Goal: Task Accomplishment & Management: Complete application form

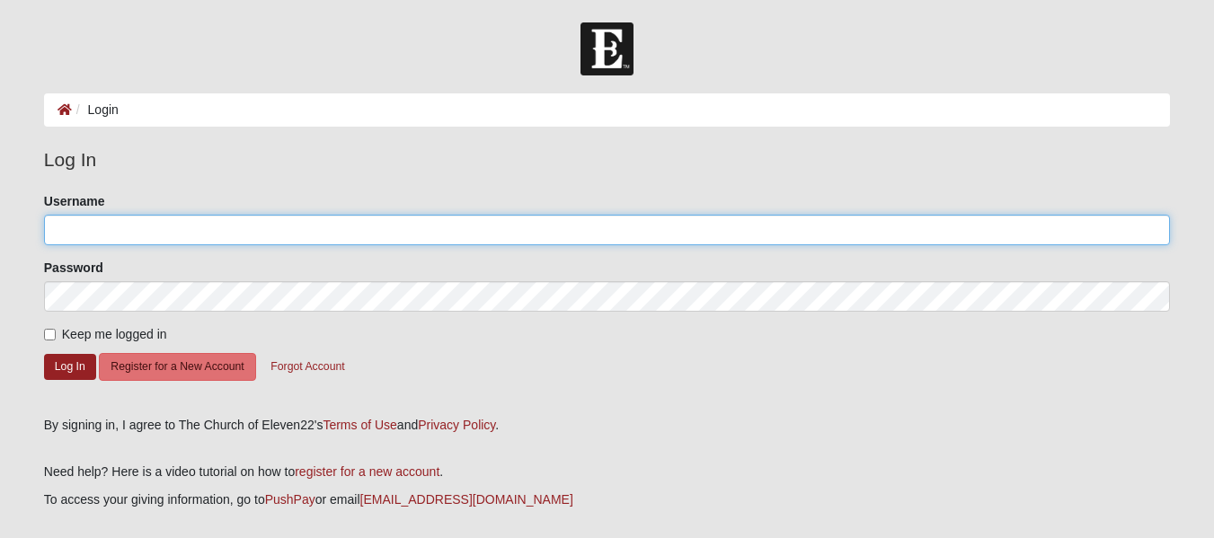
type input "lizhsmith2009@gmail.com"
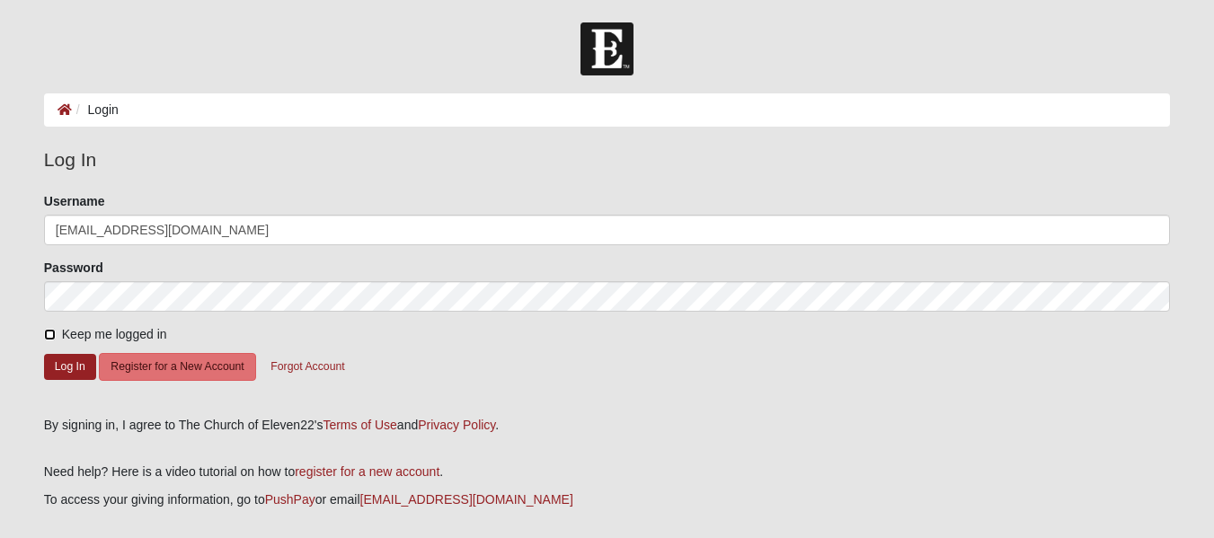
click at [49, 335] on input "Keep me logged in" at bounding box center [50, 335] width 12 height 12
checkbox input "true"
click at [67, 364] on button "Log In" at bounding box center [70, 367] width 52 height 26
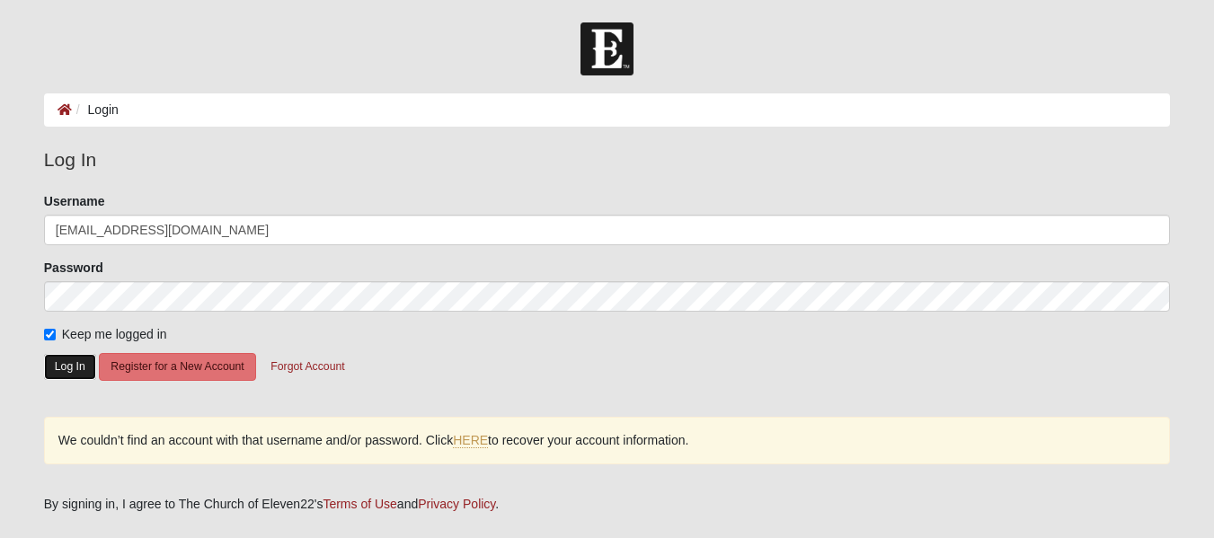
click at [67, 364] on button "Log In" at bounding box center [70, 367] width 52 height 26
click at [61, 369] on button "Log In" at bounding box center [70, 367] width 52 height 26
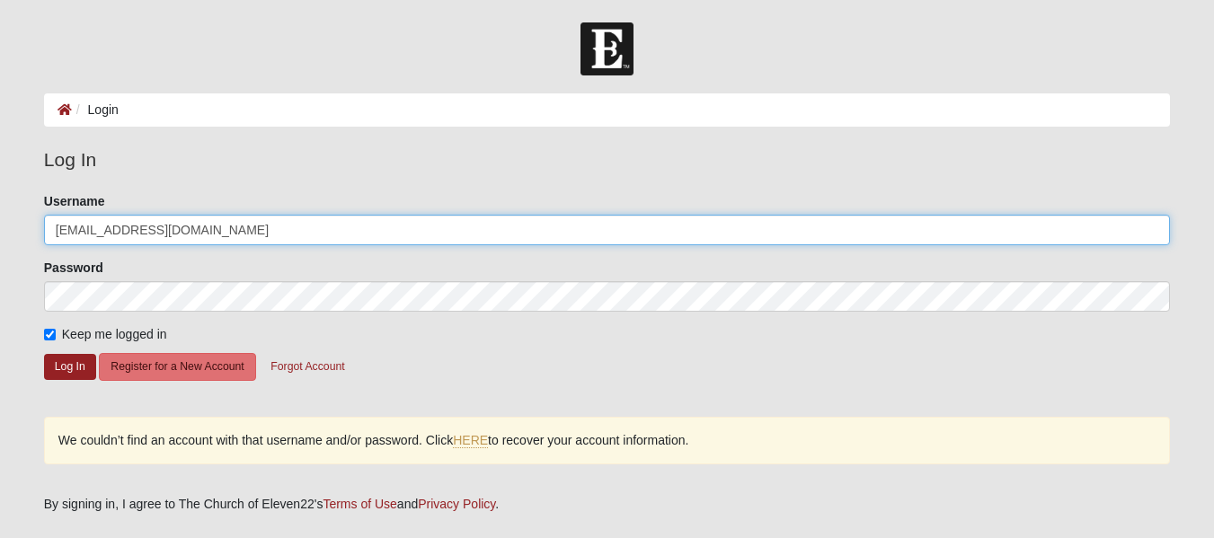
click at [233, 221] on input "[EMAIL_ADDRESS][DOMAIN_NAME]" at bounding box center [607, 230] width 1126 height 31
type input "liz"
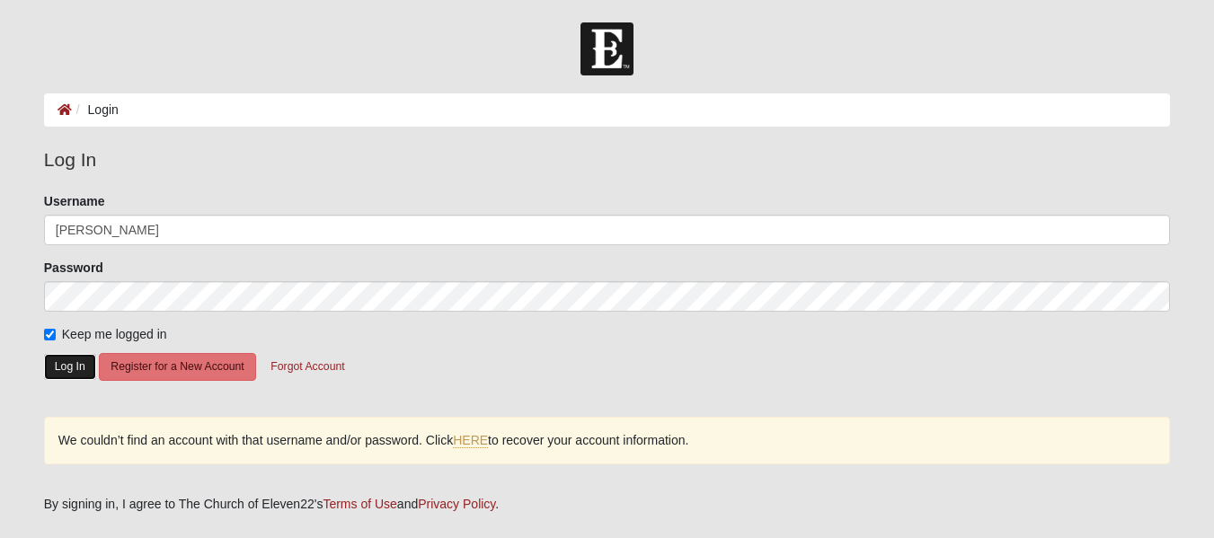
click at [67, 373] on button "Log In" at bounding box center [70, 367] width 52 height 26
click at [295, 361] on button "Forgot Account" at bounding box center [307, 367] width 97 height 28
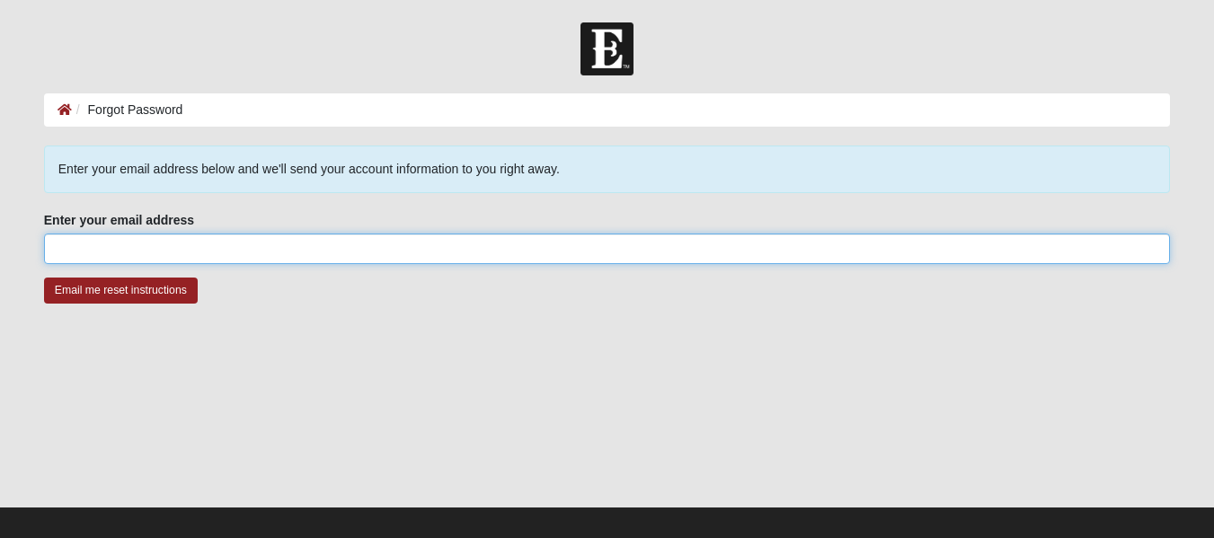
click at [61, 237] on input "Enter your email address" at bounding box center [607, 249] width 1126 height 31
type input "lizhsmith2009@gmail.com"
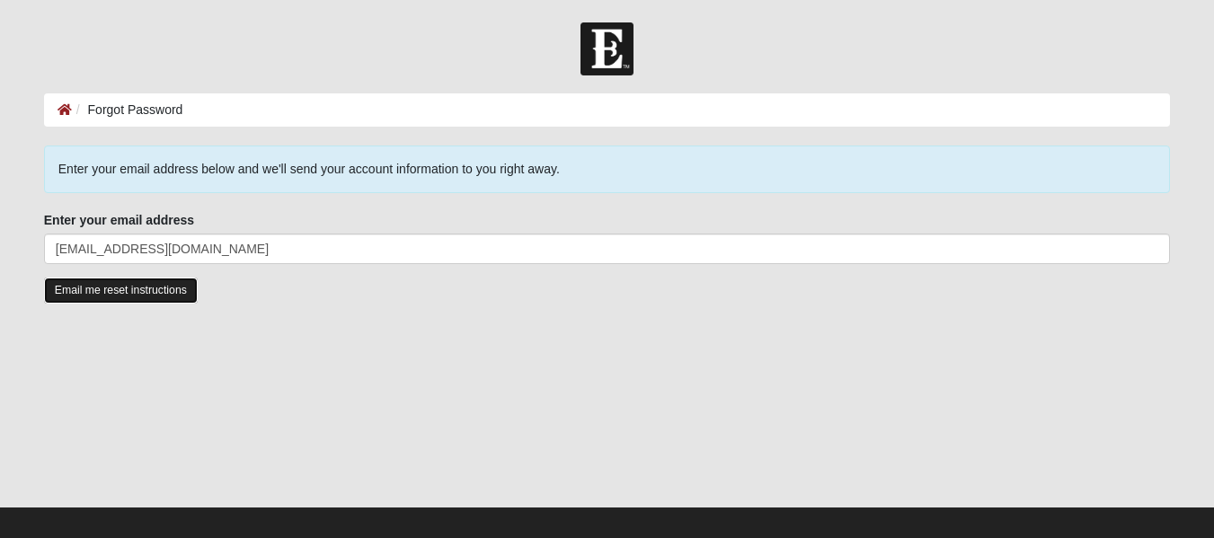
click at [148, 295] on input "Email me reset instructions" at bounding box center [121, 291] width 154 height 26
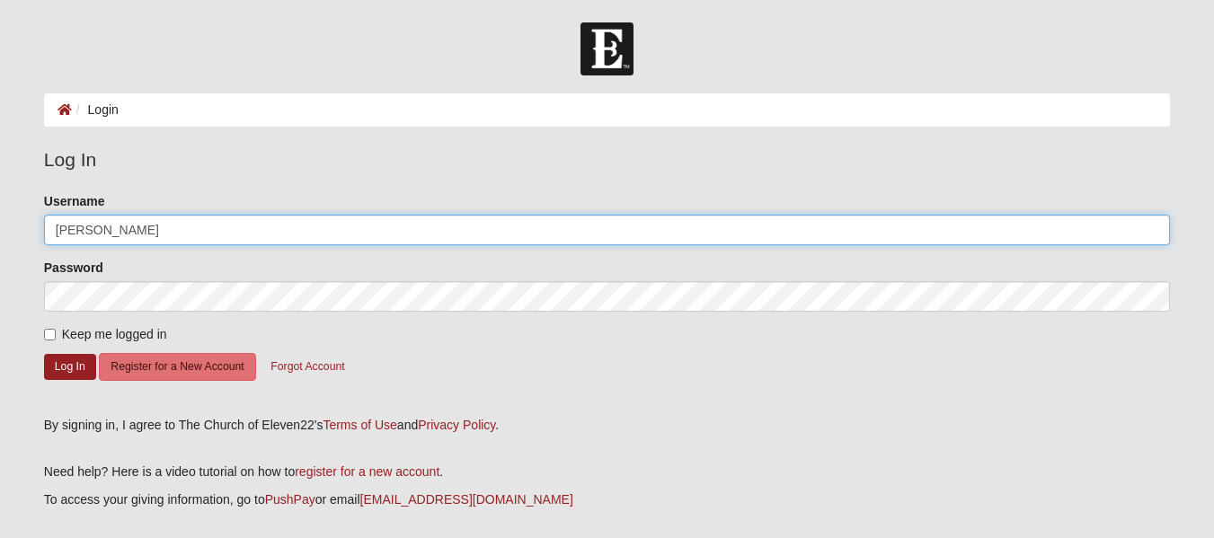
drag, startPoint x: 165, startPoint y: 239, endPoint x: 40, endPoint y: 227, distance: 125.5
click at [40, 227] on div "Please correct the following: Username [PERSON_NAME] Password Keep me logged in…" at bounding box center [607, 297] width 1153 height 211
paste input "[PERSON_NAME]"
type input "[PERSON_NAME]"
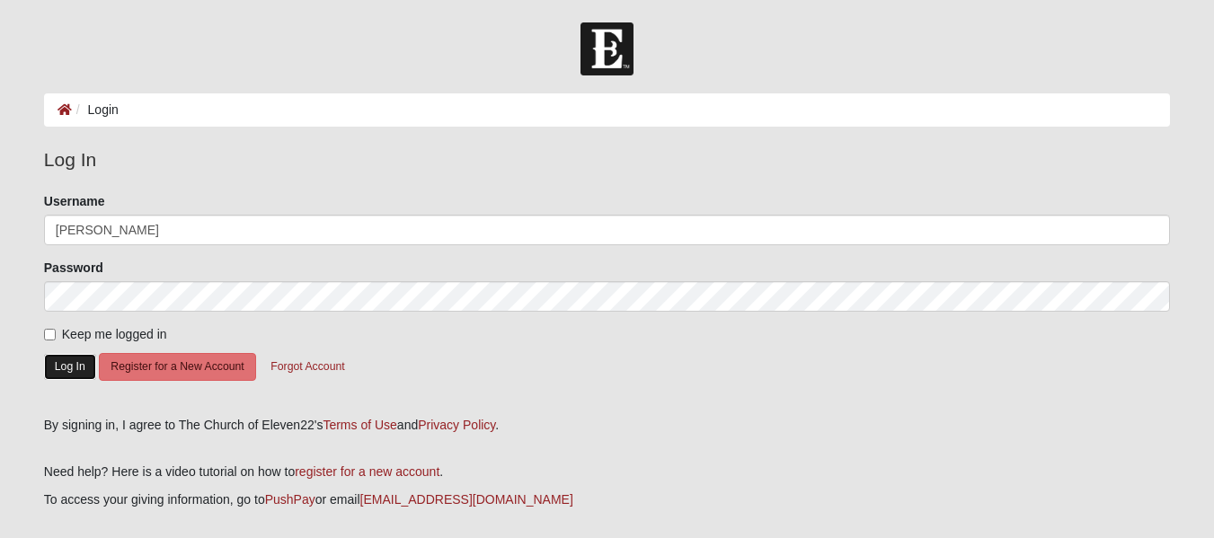
click at [70, 375] on button "Log In" at bounding box center [70, 367] width 52 height 26
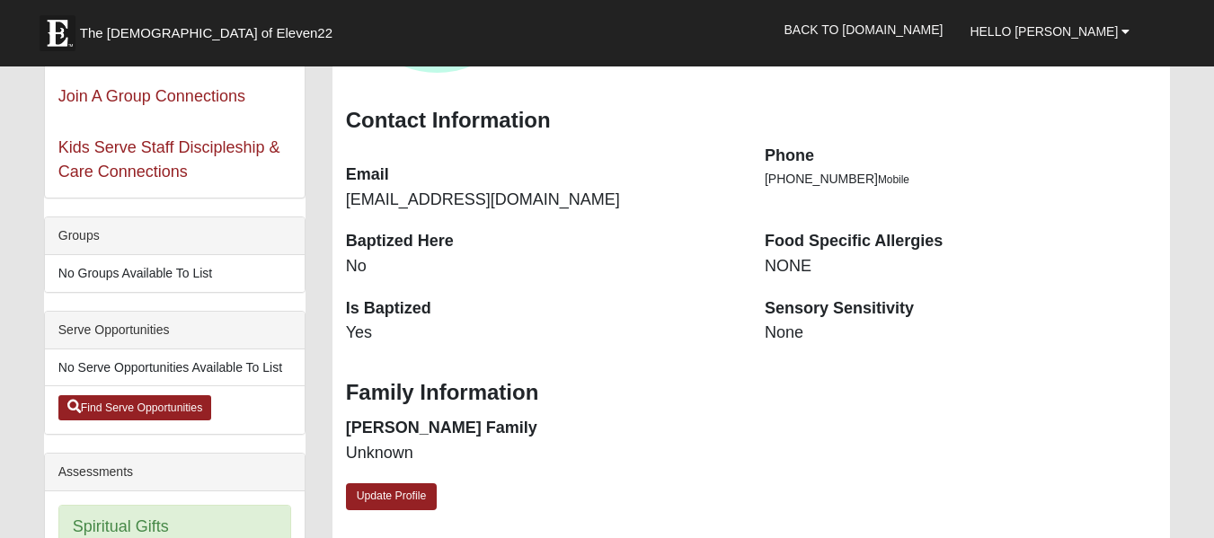
scroll to position [287, 0]
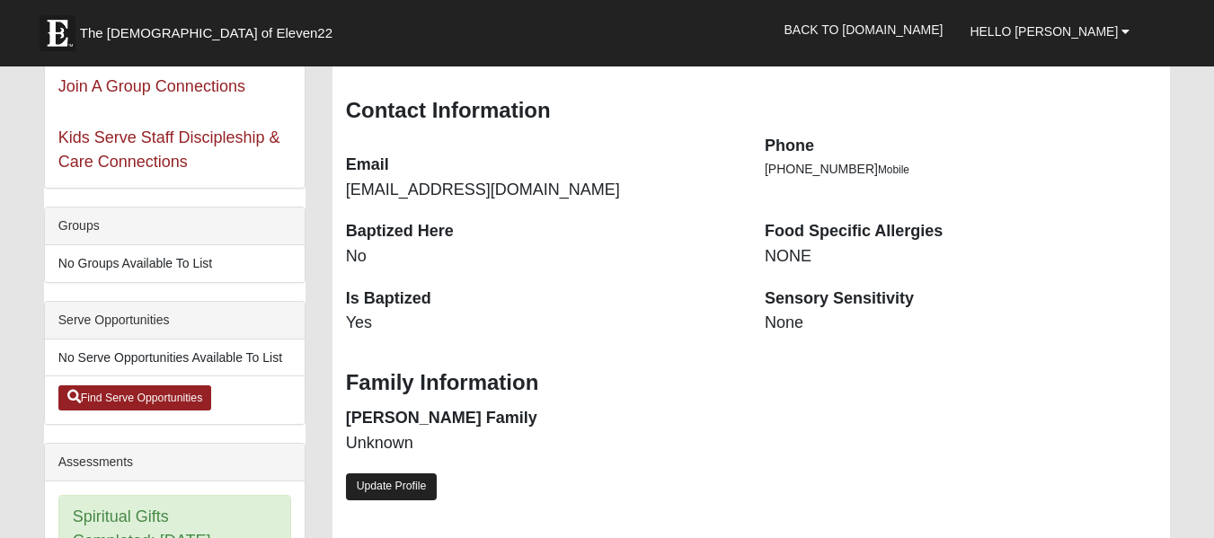
click at [386, 492] on link "Update Profile" at bounding box center [392, 487] width 92 height 26
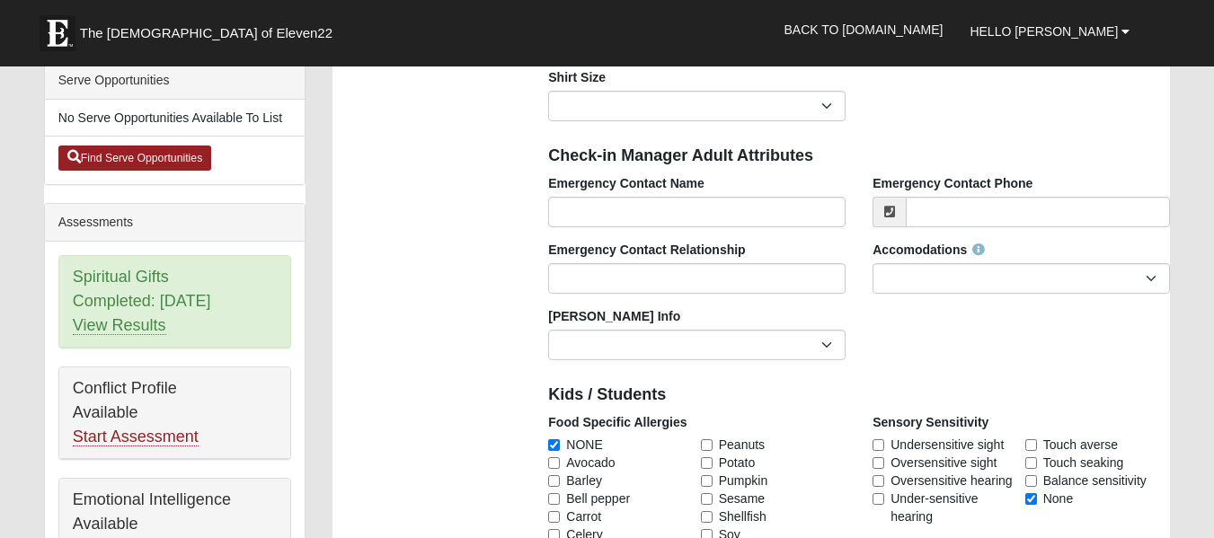
scroll to position [538, 0]
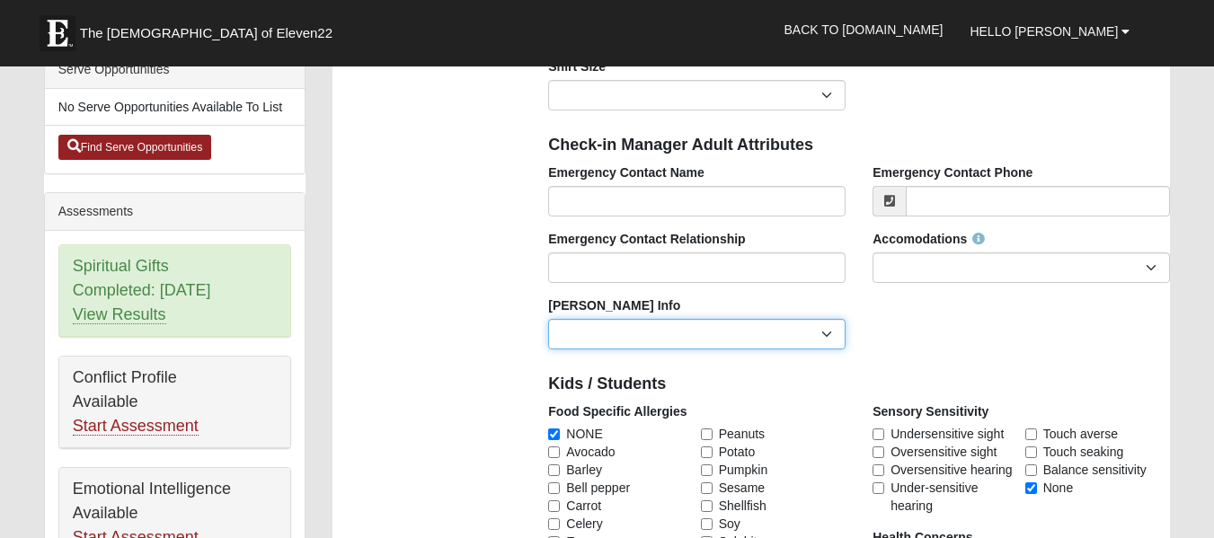
drag, startPoint x: 832, startPoint y: 333, endPoint x: 801, endPoint y: 346, distance: 34.2
click at [832, 333] on select "Current Foster Child Current Foster Parent Former Foster Child Former Foster Pa…" at bounding box center [697, 334] width 298 height 31
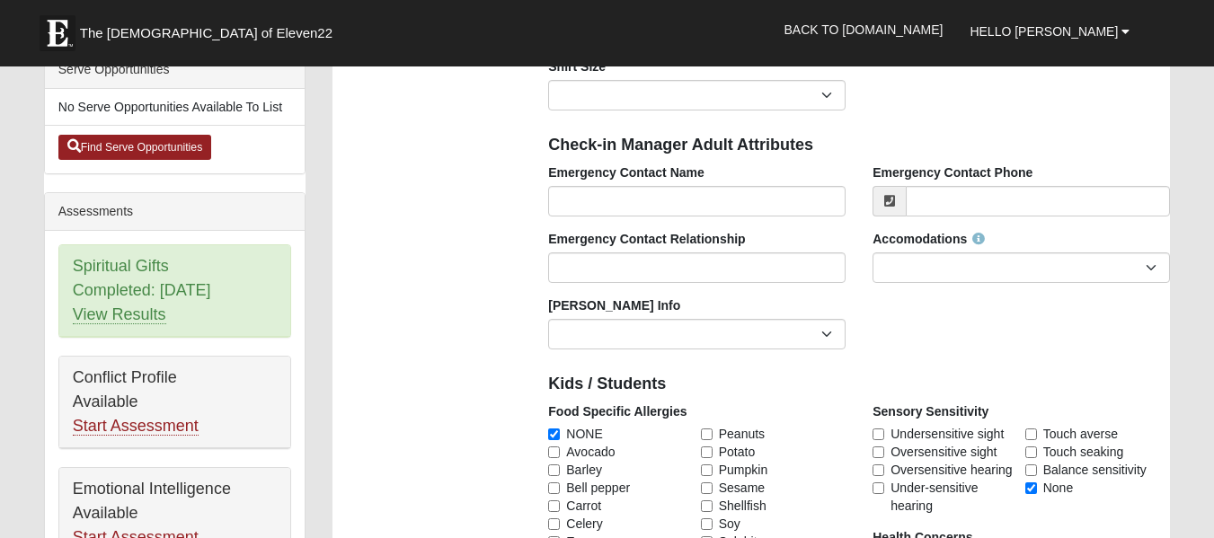
click at [980, 342] on div "Emergency Contact Name Emergency Contact Phone Emergency Contact Relationship A…" at bounding box center [859, 264] width 649 height 200
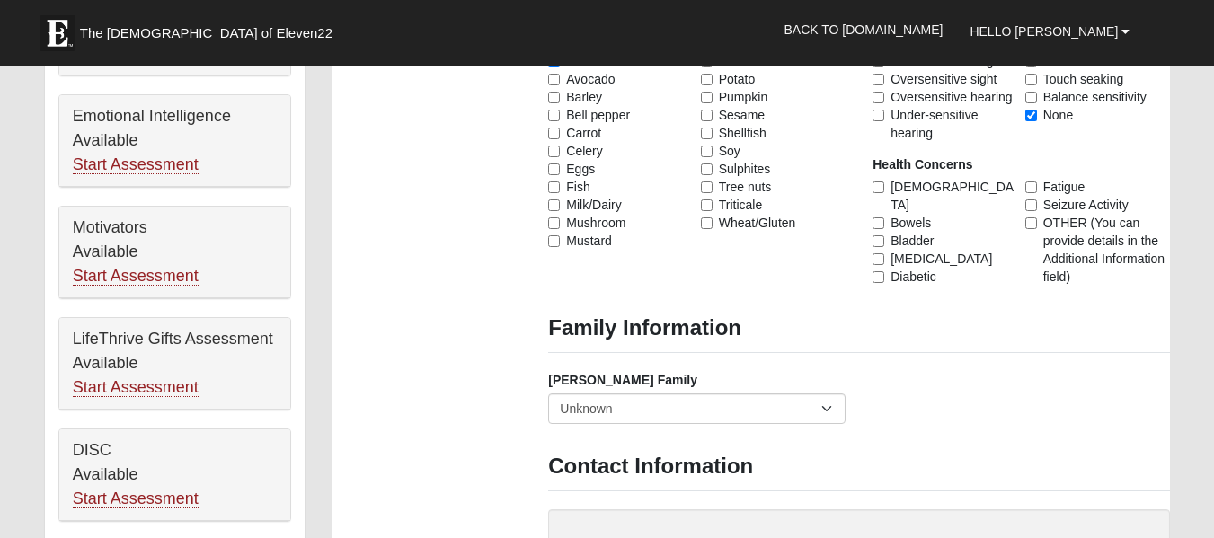
scroll to position [939, 0]
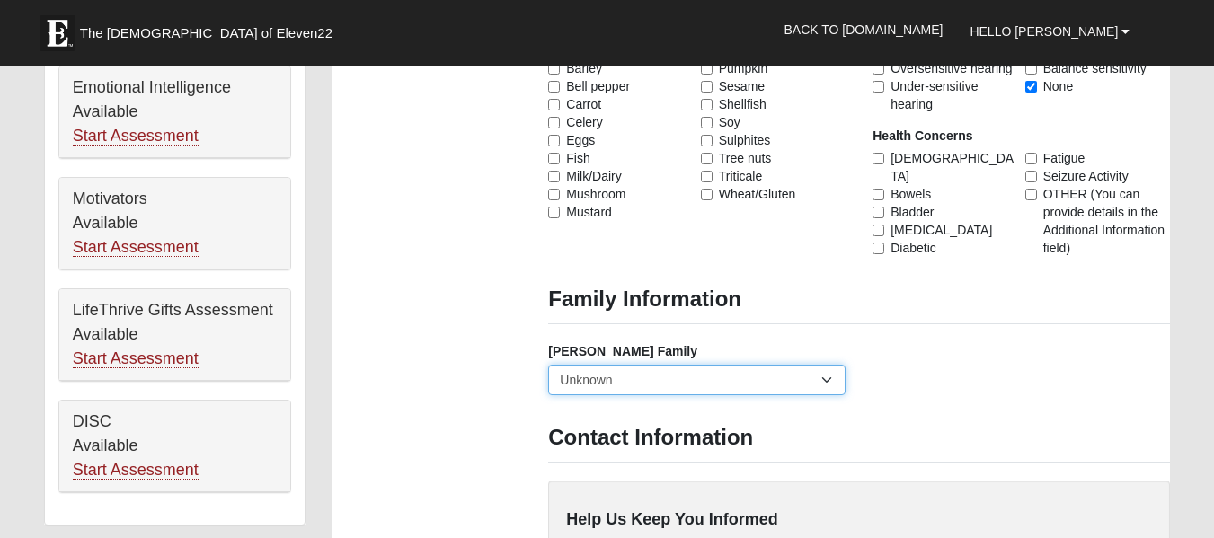
click at [826, 373] on select "Yes, we are a current foster family No, we are a former foster family No, we ha…" at bounding box center [697, 380] width 298 height 31
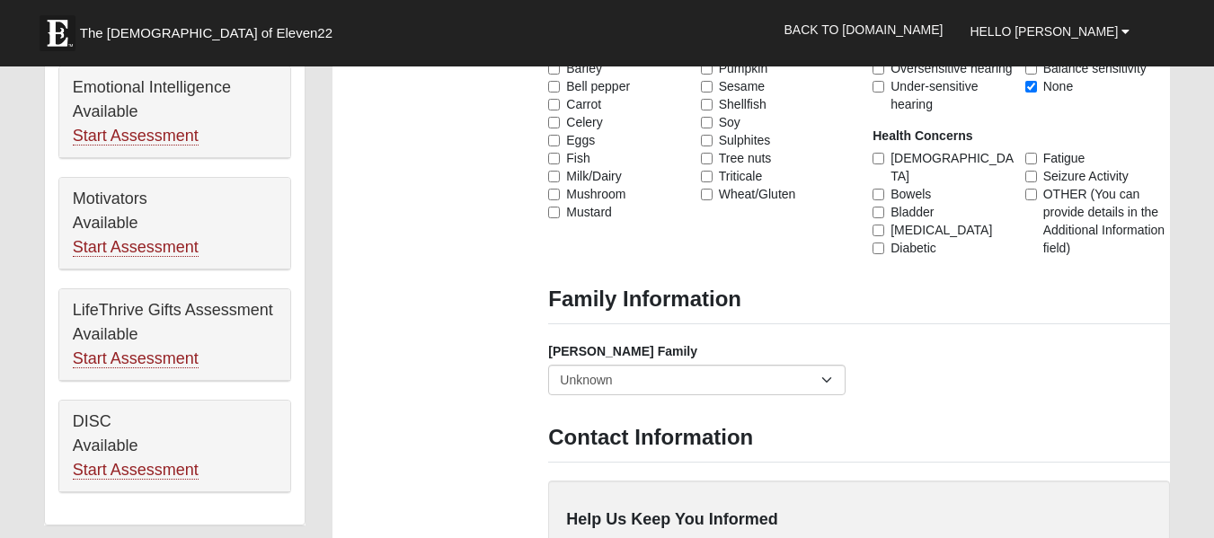
click at [1004, 427] on h3 "Contact Information" at bounding box center [859, 438] width 622 height 26
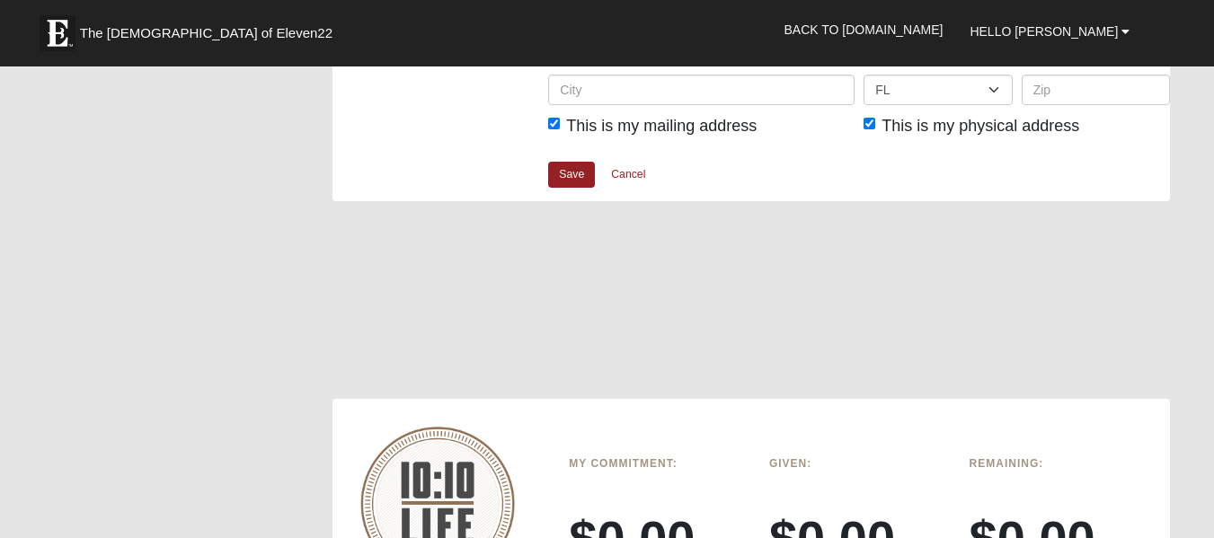
scroll to position [2063, 0]
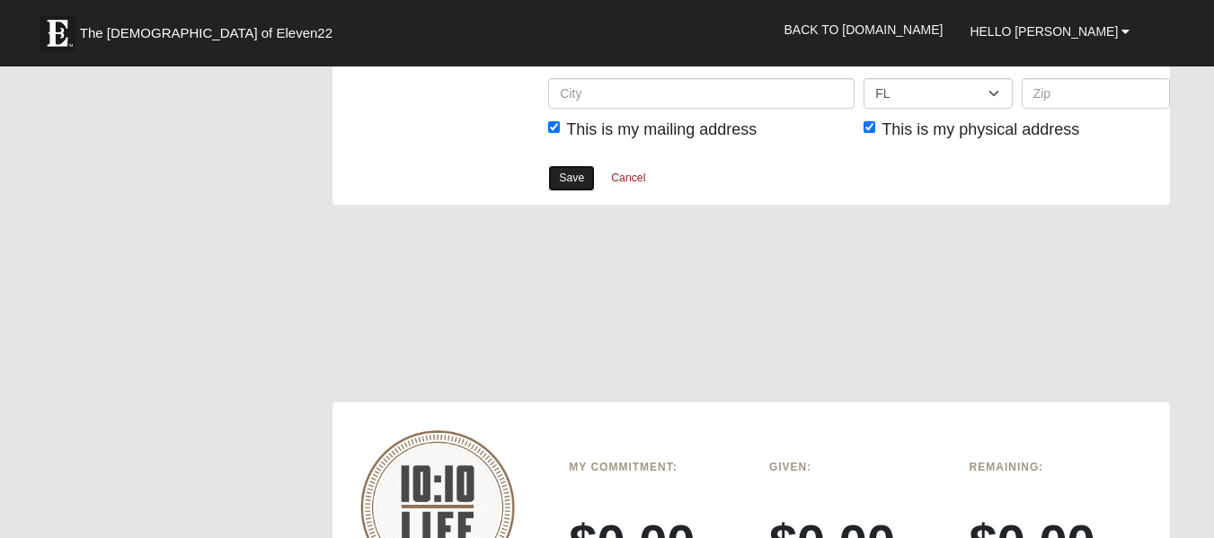
click at [574, 175] on link "Save" at bounding box center [571, 178] width 47 height 26
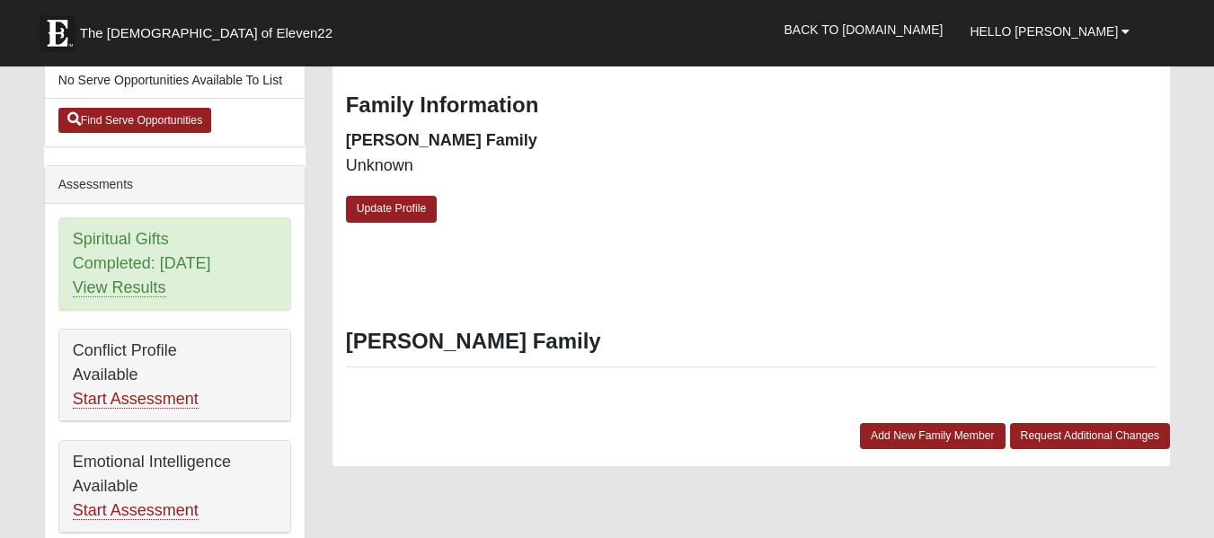
scroll to position [577, 0]
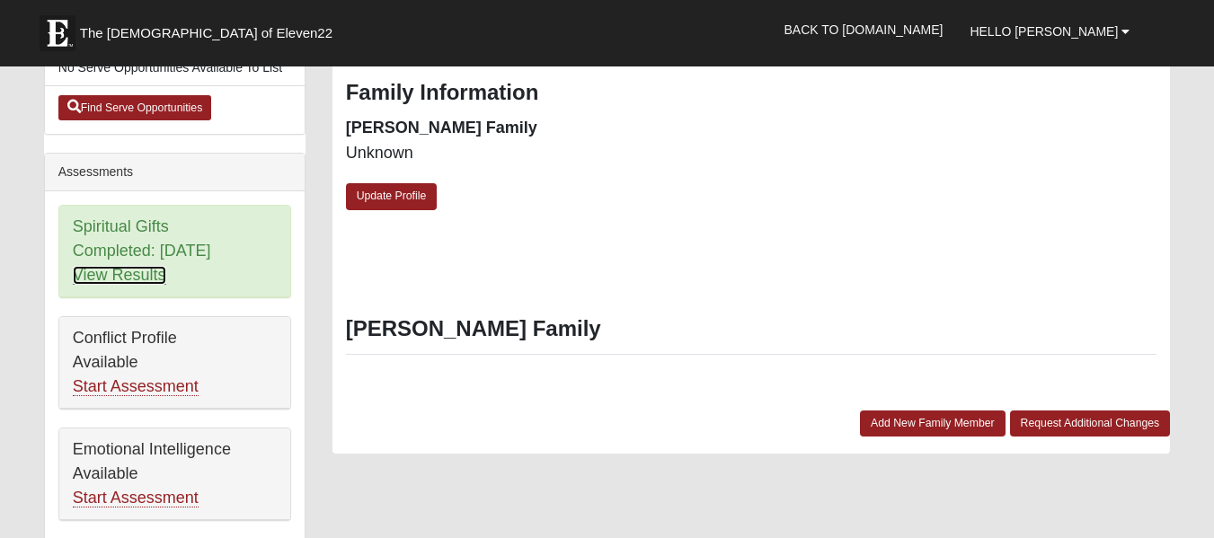
click at [108, 284] on link "View Results" at bounding box center [119, 275] width 93 height 19
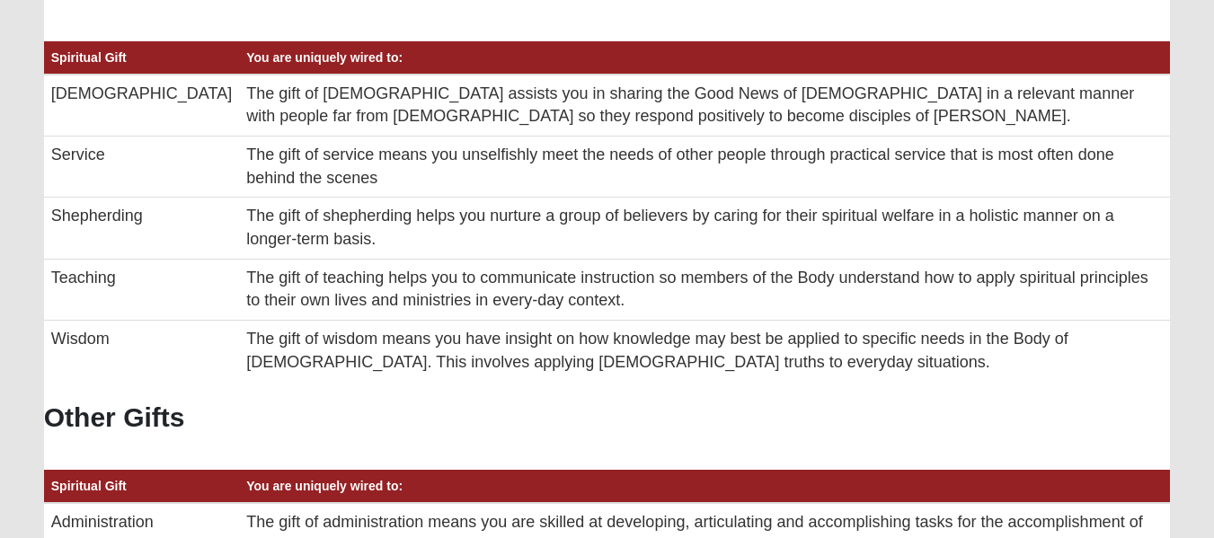
scroll to position [195, 0]
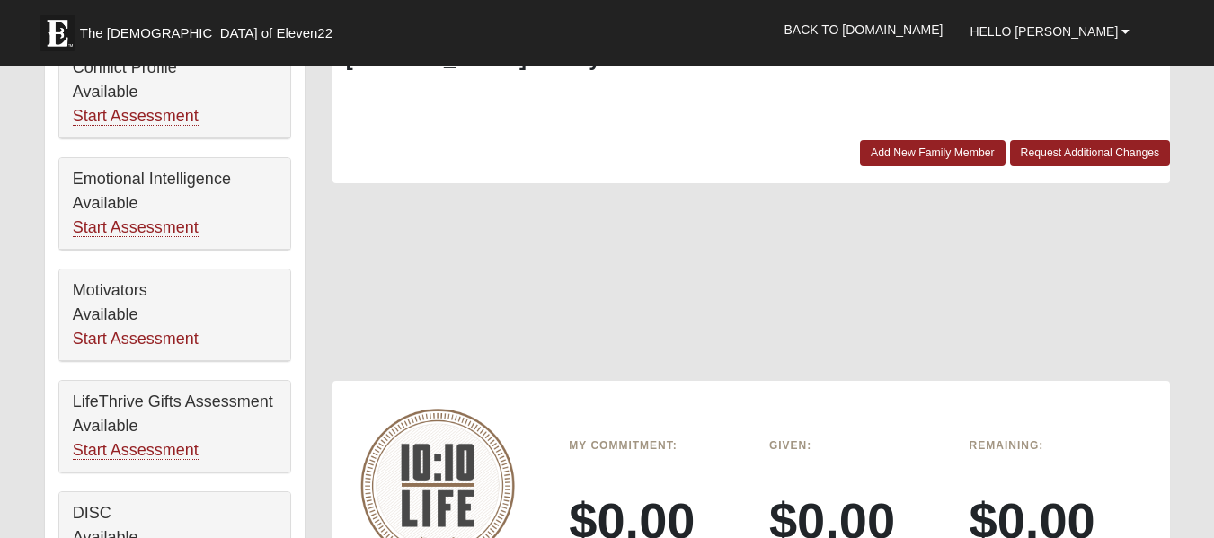
scroll to position [847, 0]
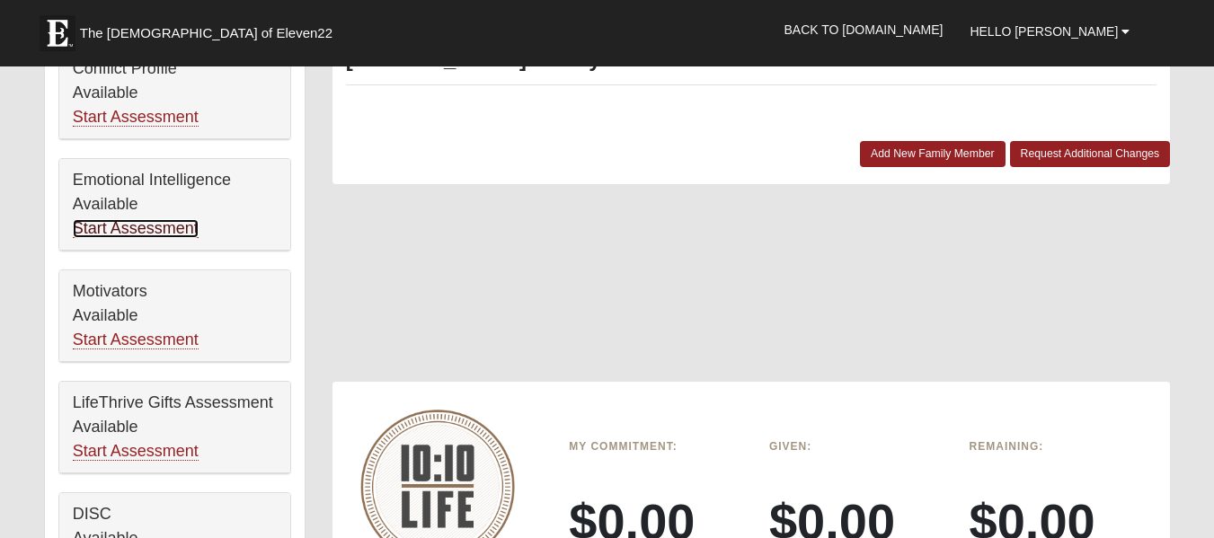
click at [124, 225] on link "Start Assessment" at bounding box center [136, 228] width 126 height 19
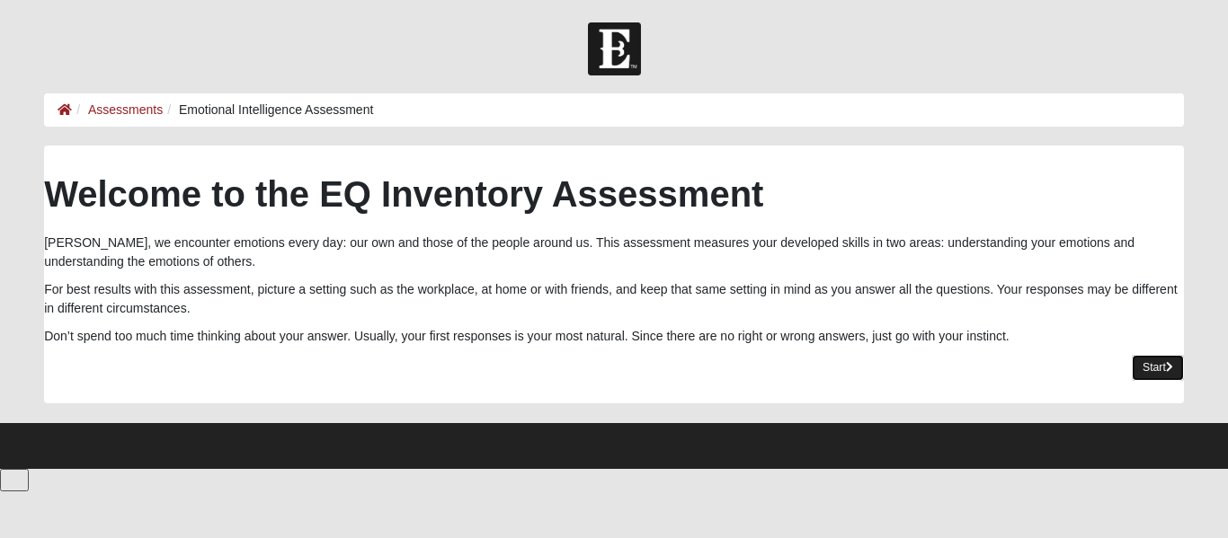
click at [1161, 371] on link "Start" at bounding box center [1158, 368] width 52 height 26
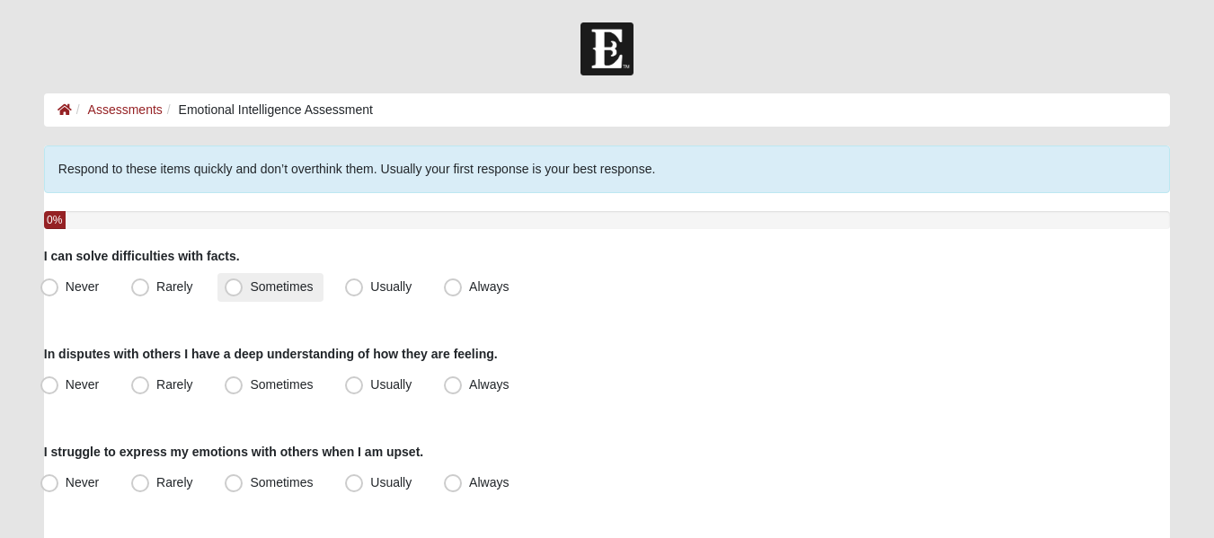
click at [288, 285] on span "Sometimes" at bounding box center [281, 287] width 63 height 14
click at [244, 285] on input "Sometimes" at bounding box center [238, 287] width 12 height 12
radio input "true"
click at [390, 384] on span "Usually" at bounding box center [390, 385] width 41 height 14
click at [364, 384] on input "Usually" at bounding box center [358, 385] width 12 height 12
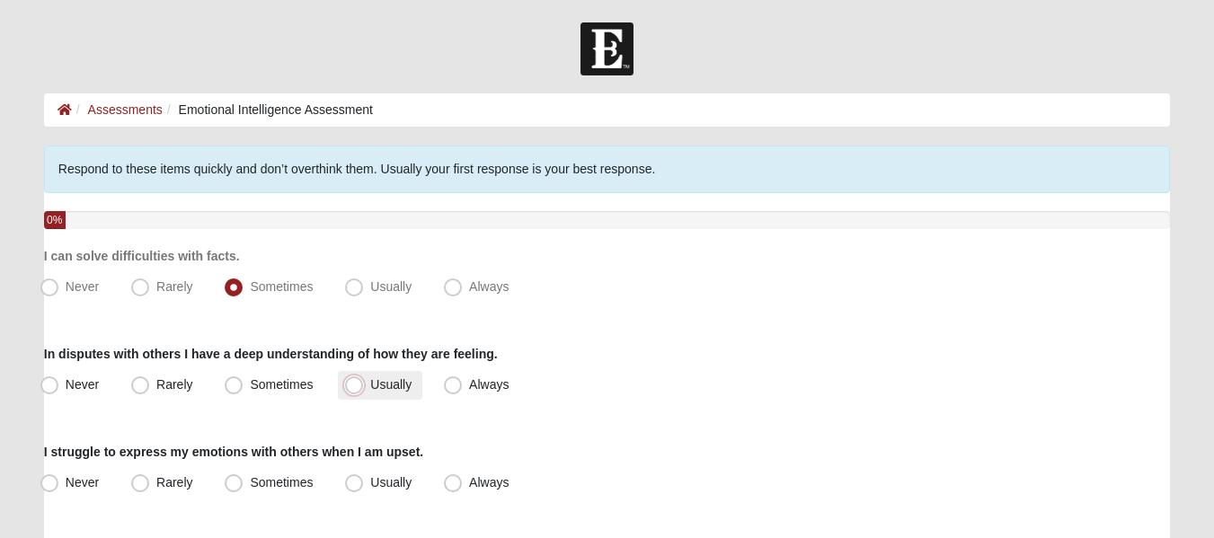
radio input "true"
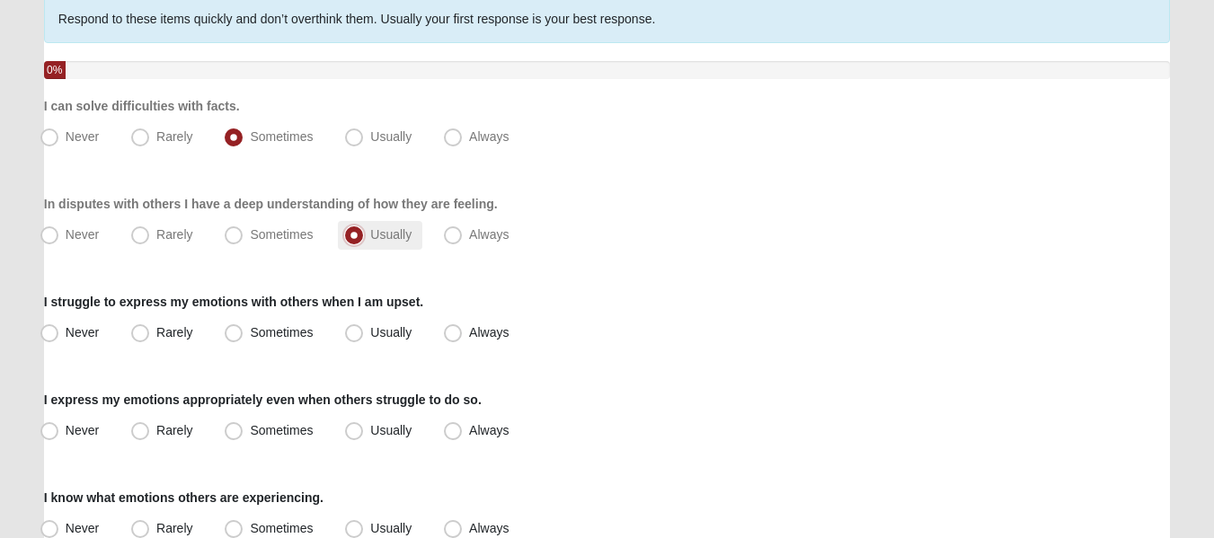
scroll to position [151, 0]
click at [388, 336] on span "Usually" at bounding box center [390, 331] width 41 height 14
click at [364, 336] on input "Usually" at bounding box center [358, 332] width 12 height 12
radio input "true"
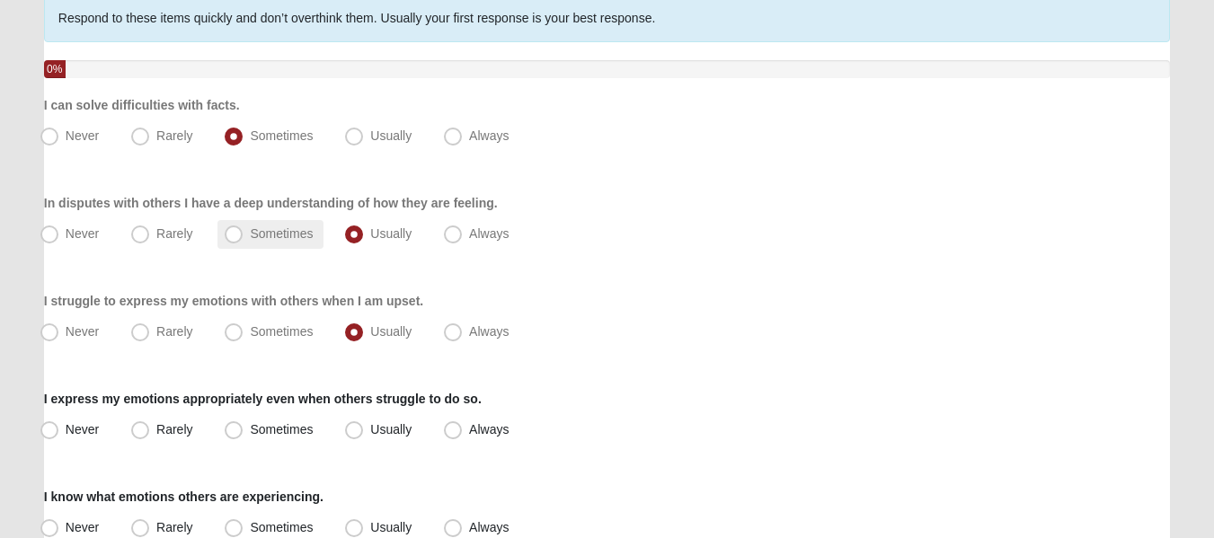
click at [269, 230] on span "Sometimes" at bounding box center [281, 234] width 63 height 14
click at [244, 230] on input "Sometimes" at bounding box center [238, 234] width 12 height 12
radio input "true"
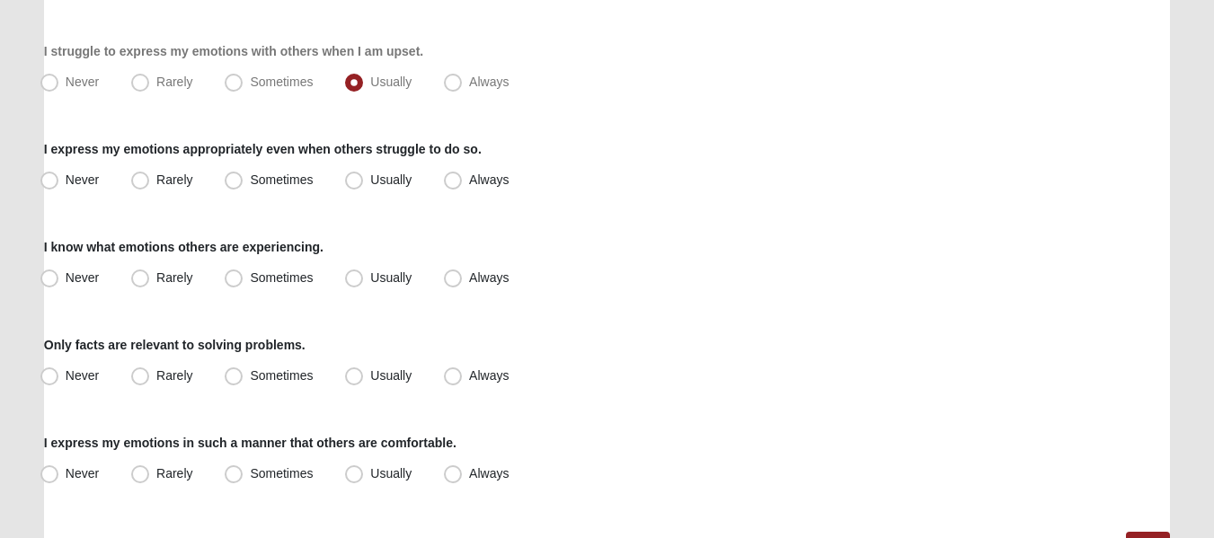
scroll to position [400, 0]
click at [250, 182] on span "Sometimes" at bounding box center [281, 180] width 63 height 14
click at [232, 182] on input "Sometimes" at bounding box center [238, 181] width 12 height 12
radio input "true"
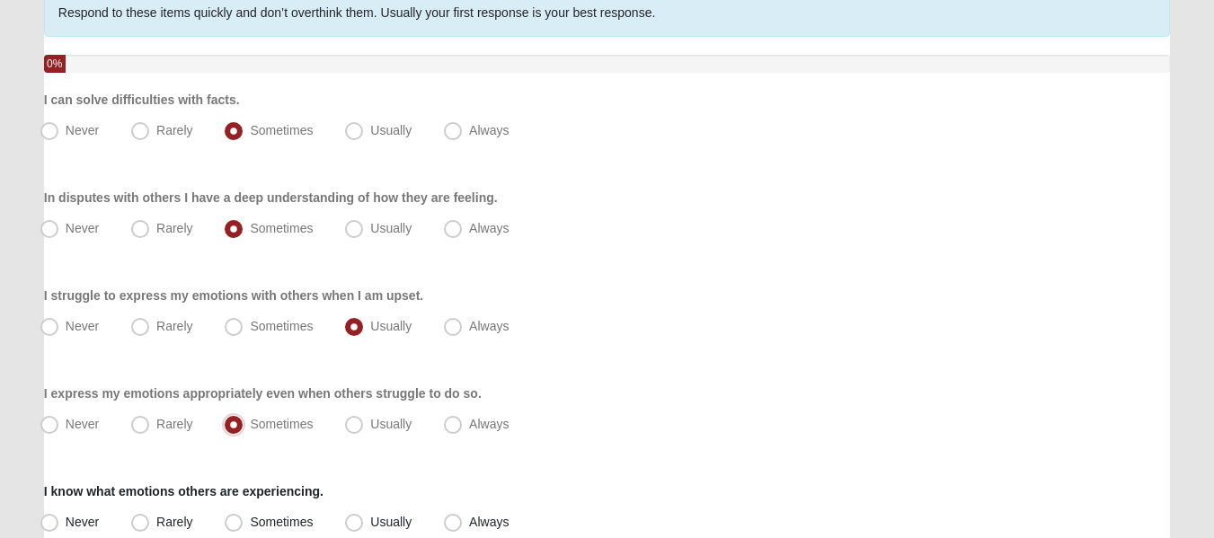
scroll to position [0, 0]
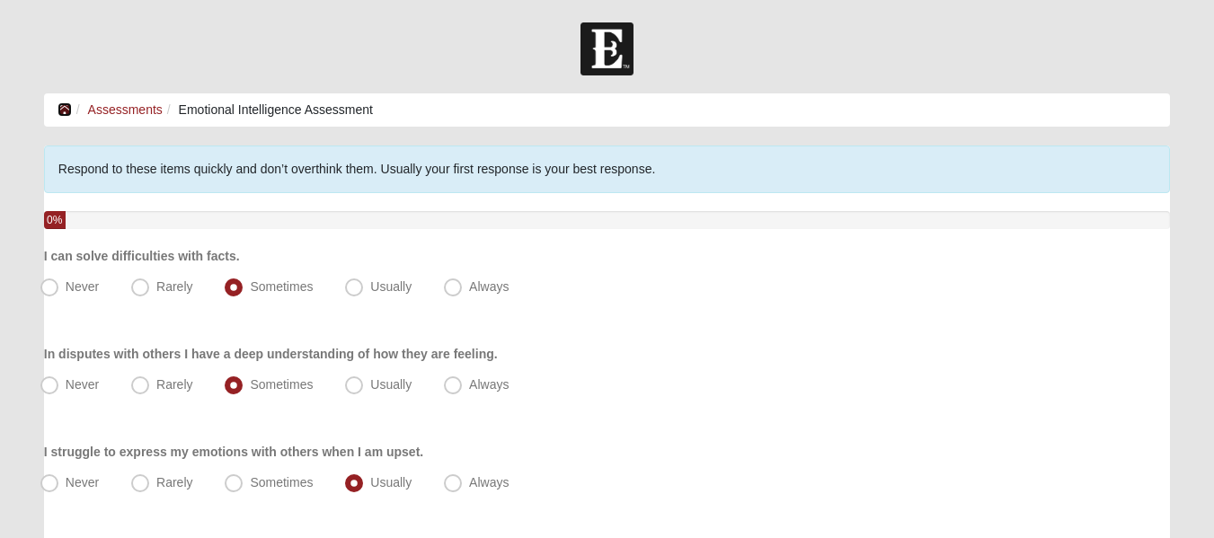
click at [60, 113] on icon at bounding box center [65, 109] width 14 height 13
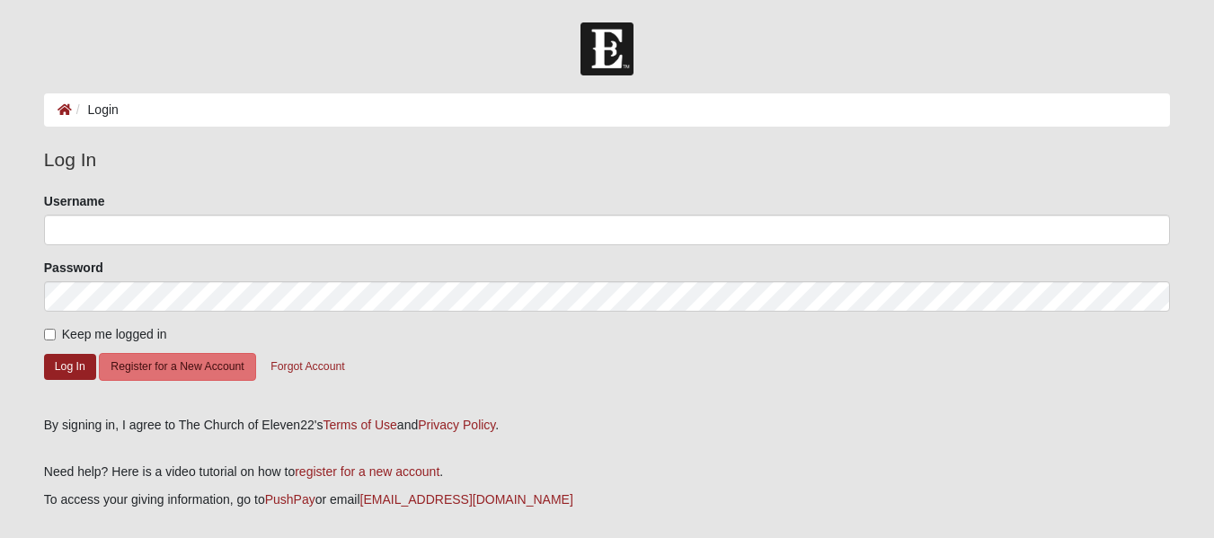
scroll to position [84, 0]
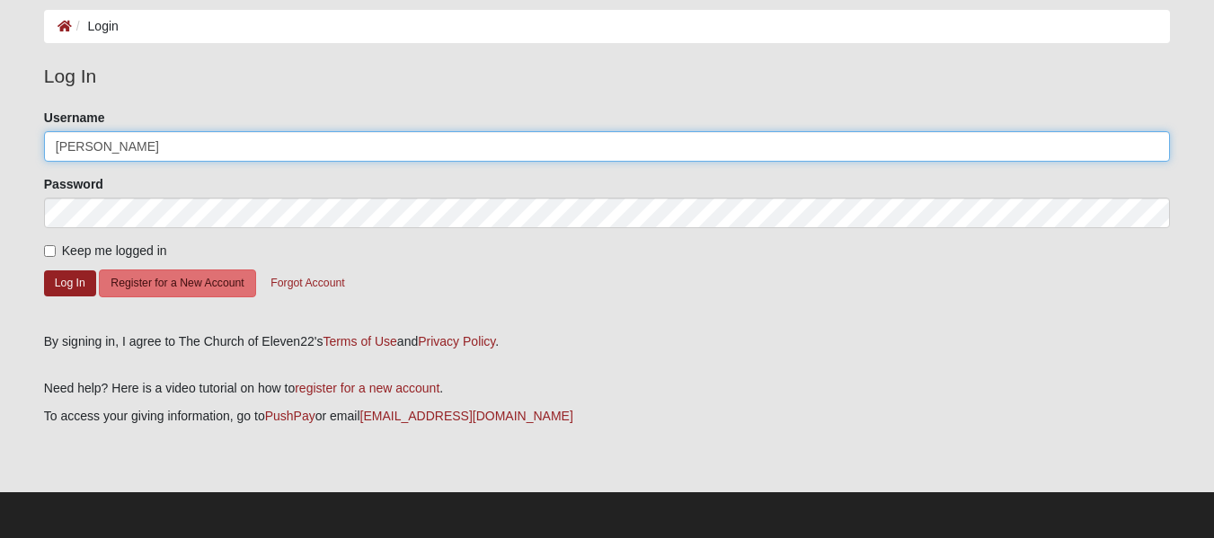
click at [81, 147] on input "liz" at bounding box center [607, 146] width 1126 height 31
paste input "Elizabeth"
click at [63, 147] on input "lizElizabeth" at bounding box center [607, 146] width 1126 height 31
type input "Elizabeth"
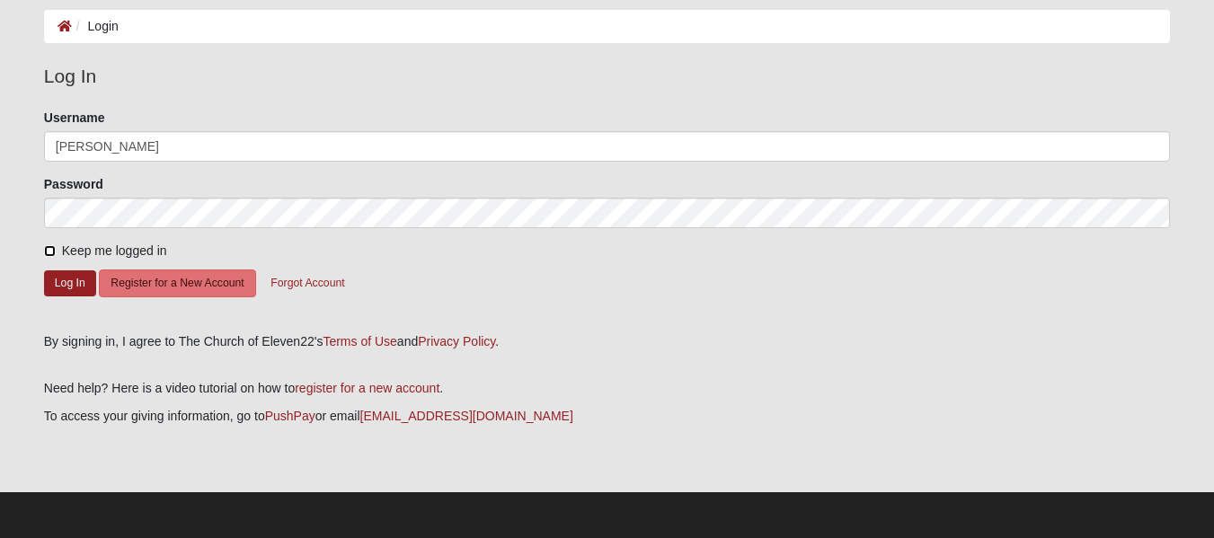
click at [47, 251] on input "Keep me logged in" at bounding box center [50, 251] width 12 height 12
checkbox input "true"
click at [70, 280] on button "Log In" at bounding box center [70, 284] width 52 height 26
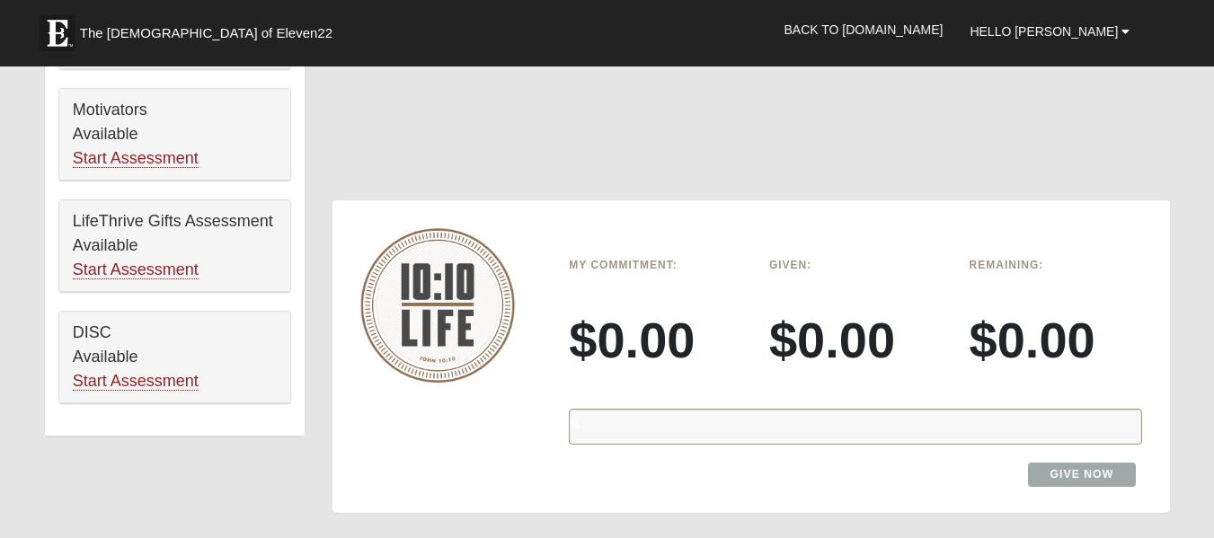
scroll to position [1042, 0]
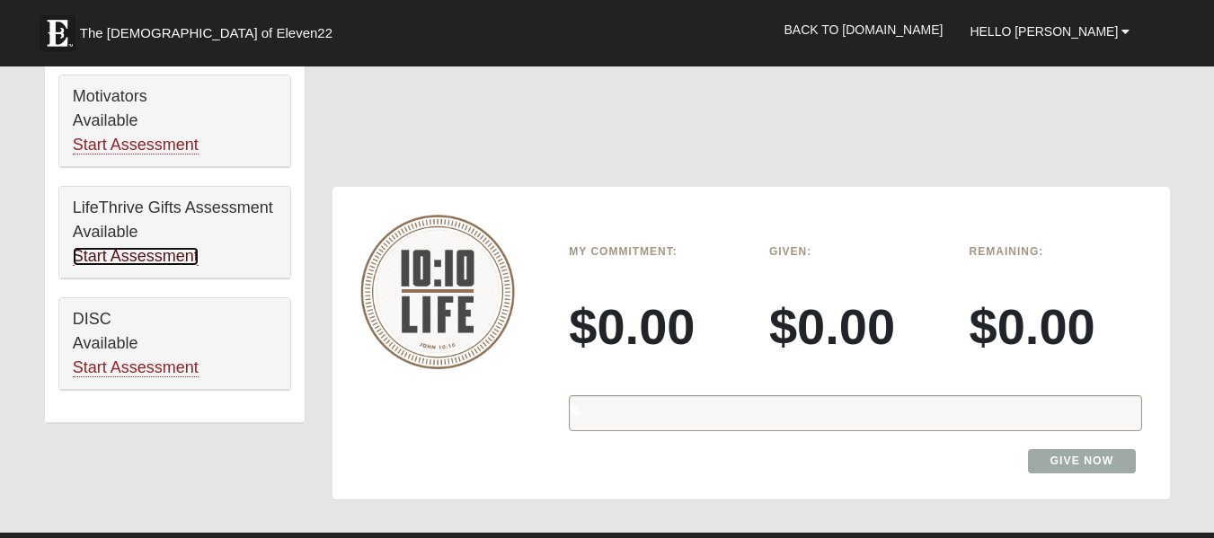
click at [180, 258] on link "Start Assessment" at bounding box center [136, 256] width 126 height 19
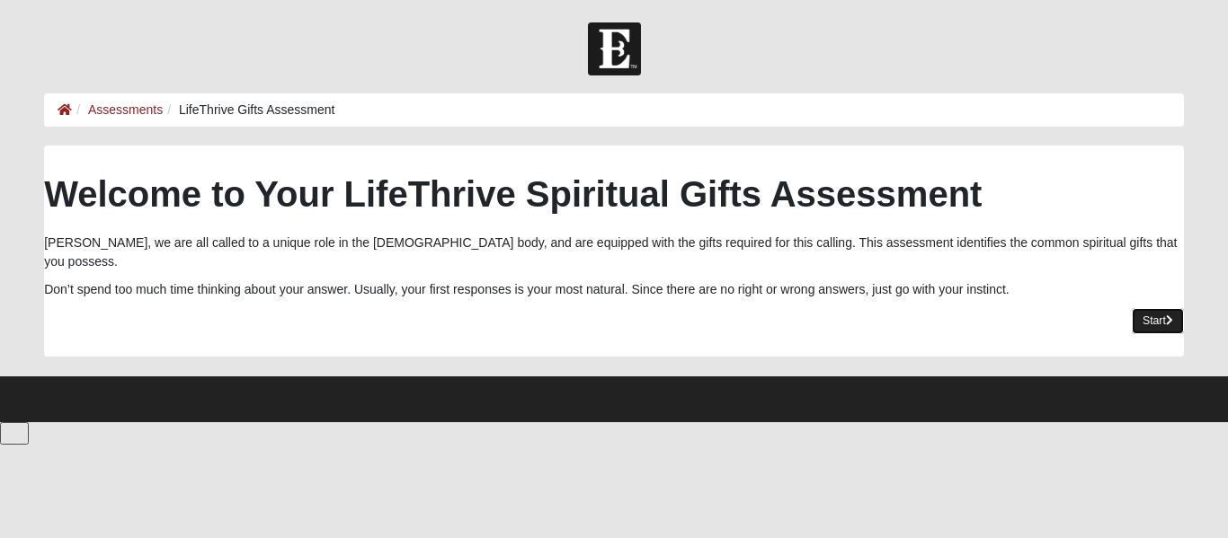
click at [1147, 308] on link "Start" at bounding box center [1158, 321] width 52 height 26
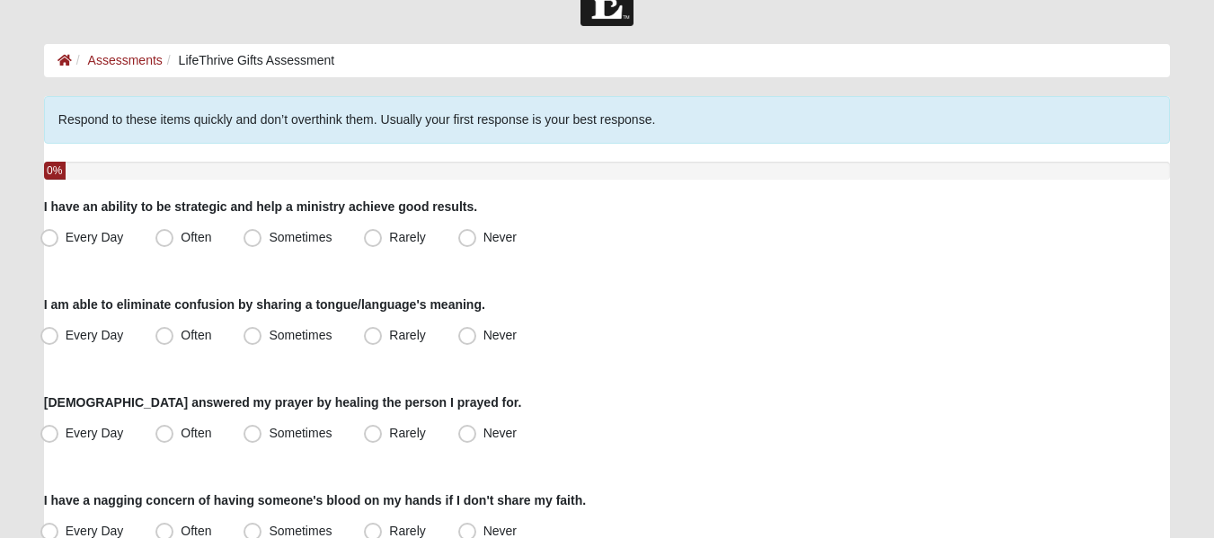
scroll to position [50, 0]
click at [476, 337] on label "Never" at bounding box center [489, 335] width 76 height 29
click at [476, 337] on input "Never" at bounding box center [472, 335] width 12 height 12
radio input "true"
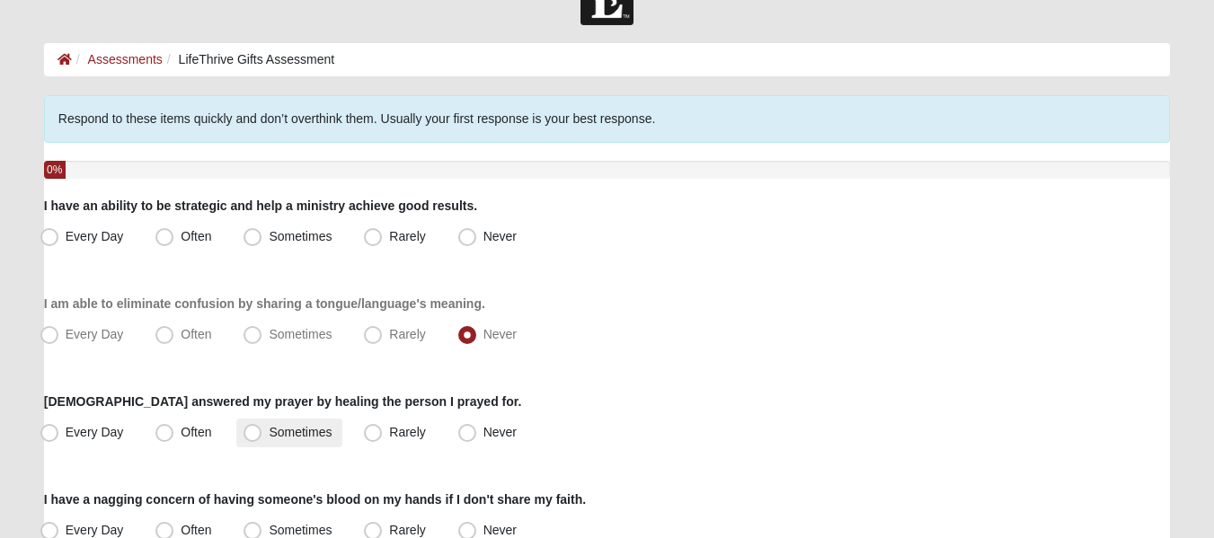
click at [265, 438] on label "Sometimes" at bounding box center [289, 433] width 106 height 29
click at [262, 438] on input "Sometimes" at bounding box center [257, 433] width 12 height 12
radio input "true"
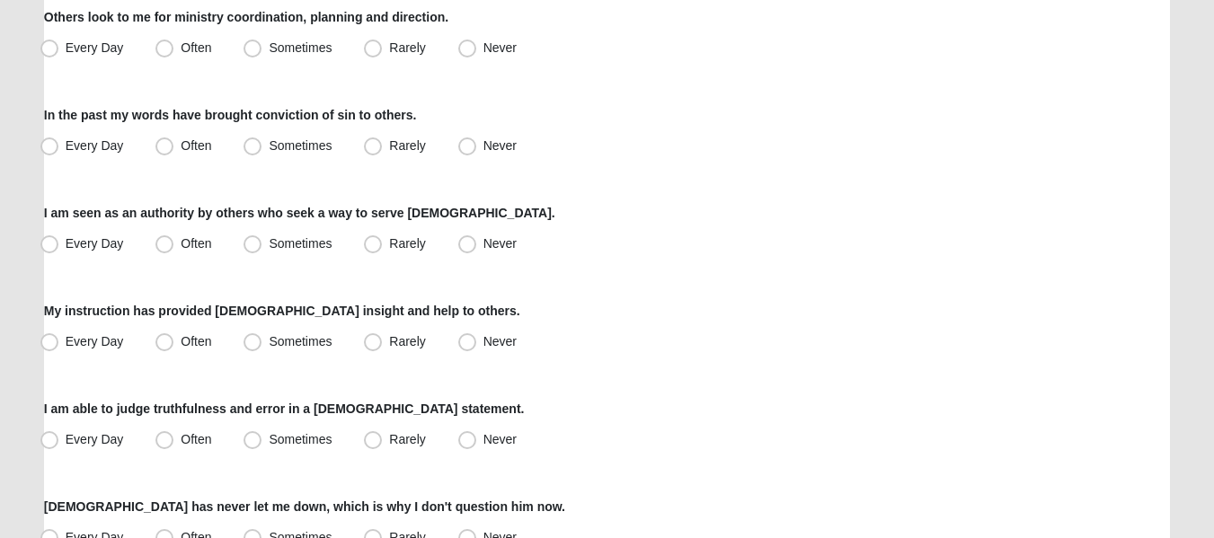
scroll to position [635, 0]
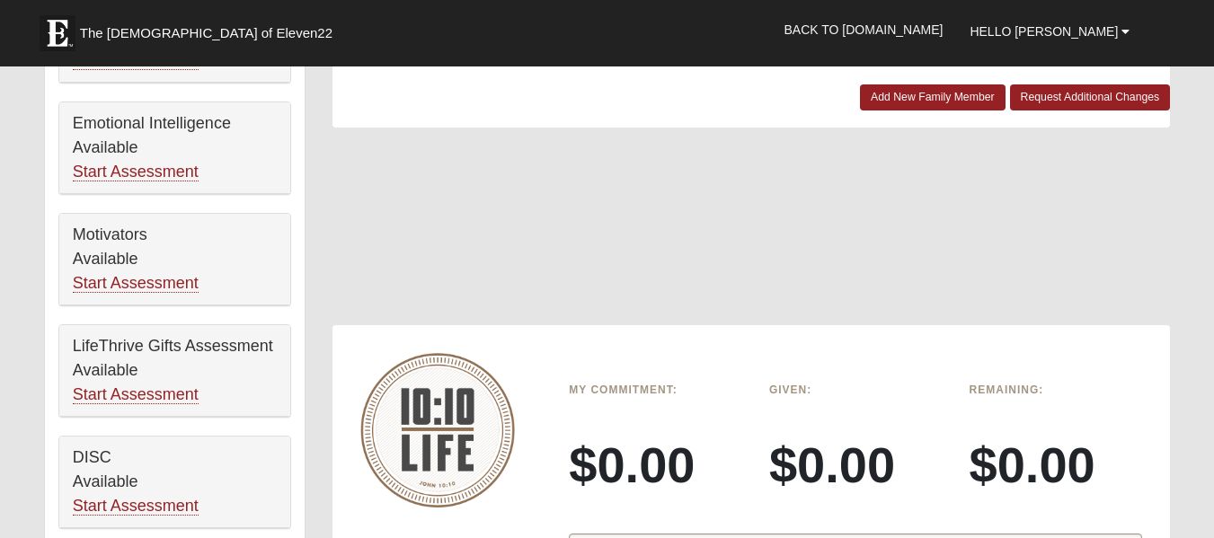
scroll to position [901, 0]
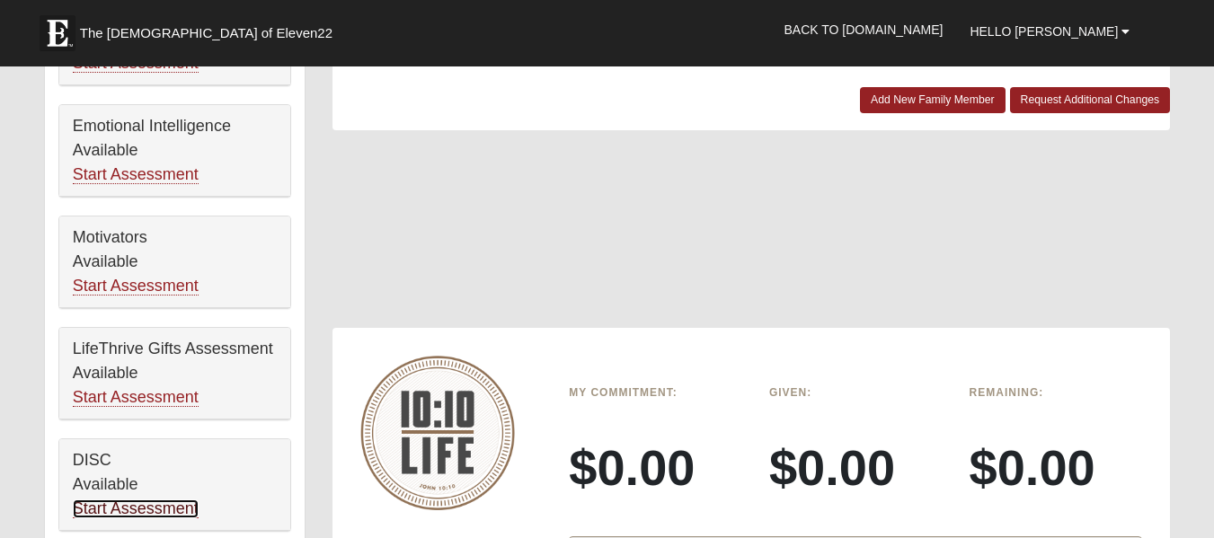
click at [169, 512] on link "Start Assessment" at bounding box center [136, 509] width 126 height 19
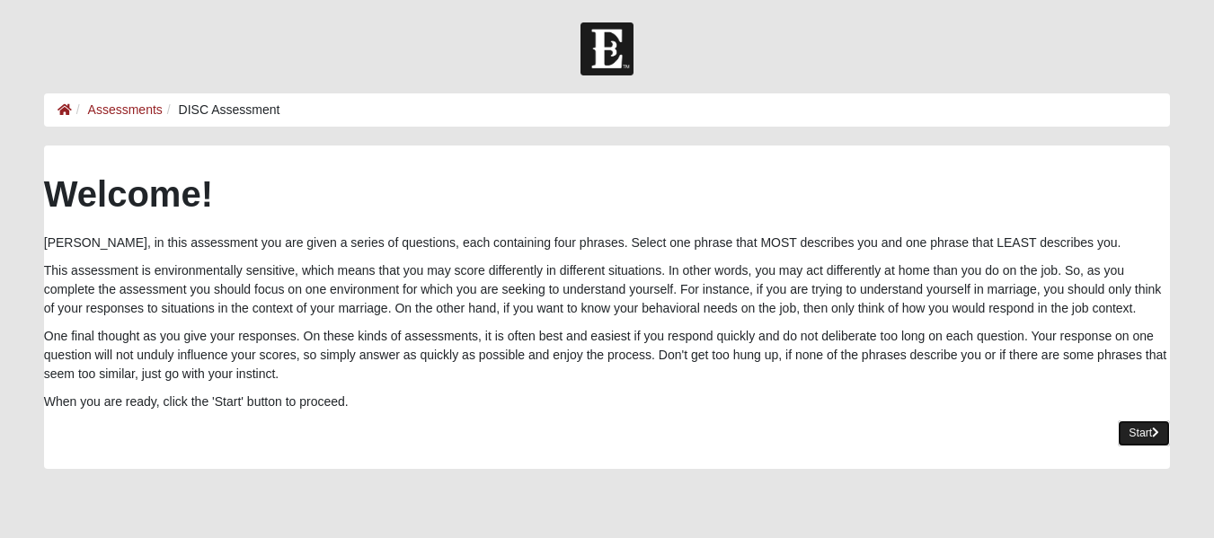
click at [1132, 429] on link "Start" at bounding box center [1144, 434] width 52 height 26
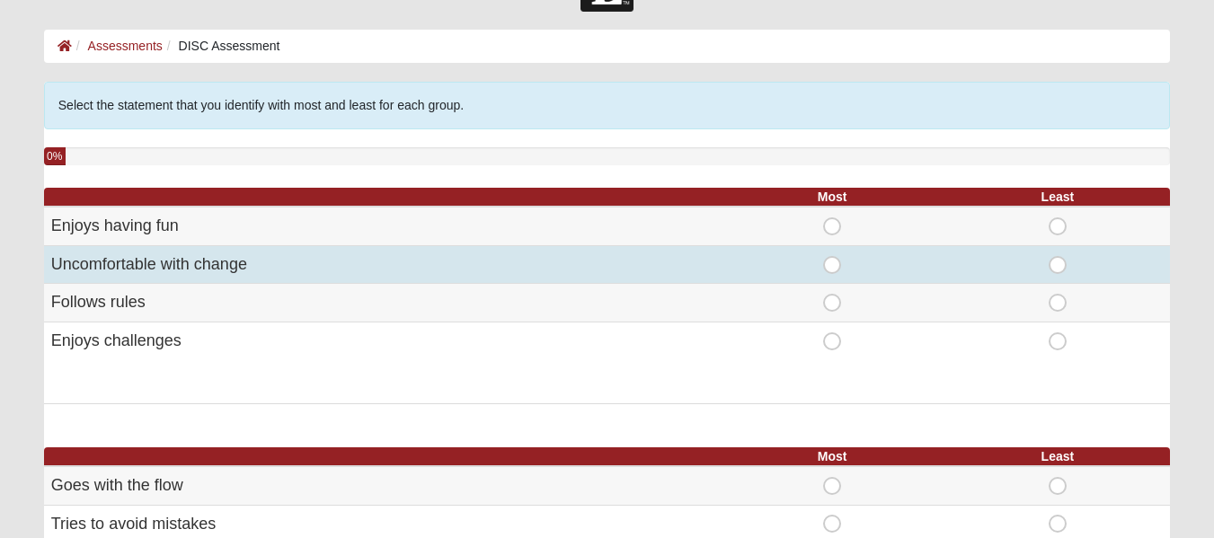
scroll to position [66, 0]
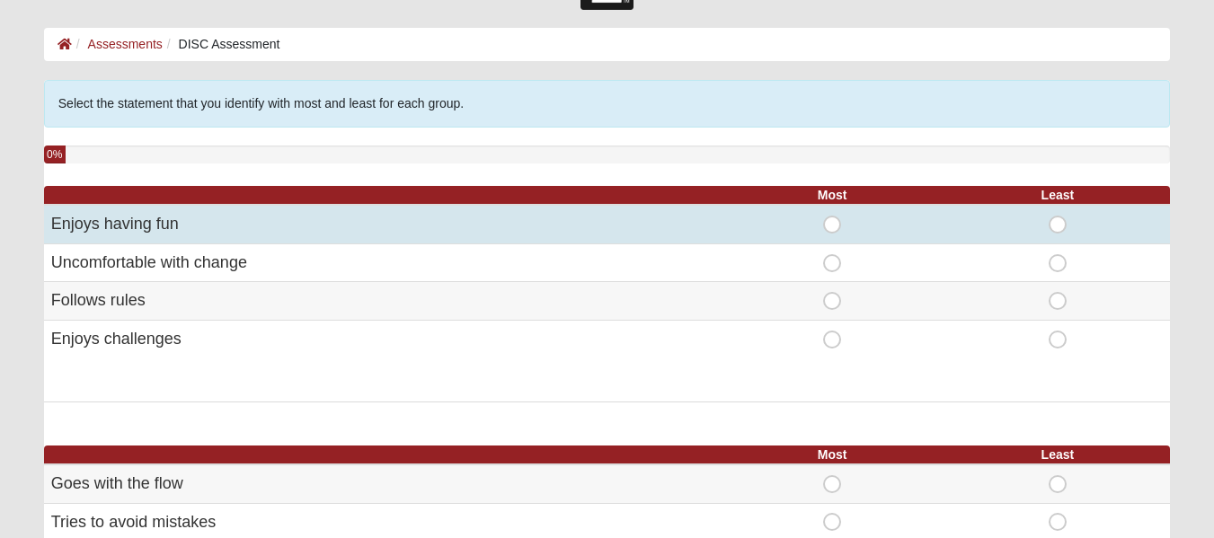
click at [832, 216] on span "Most" at bounding box center [832, 216] width 0 height 0
click at [837, 225] on input "Most" at bounding box center [838, 225] width 12 height 18
radio input "true"
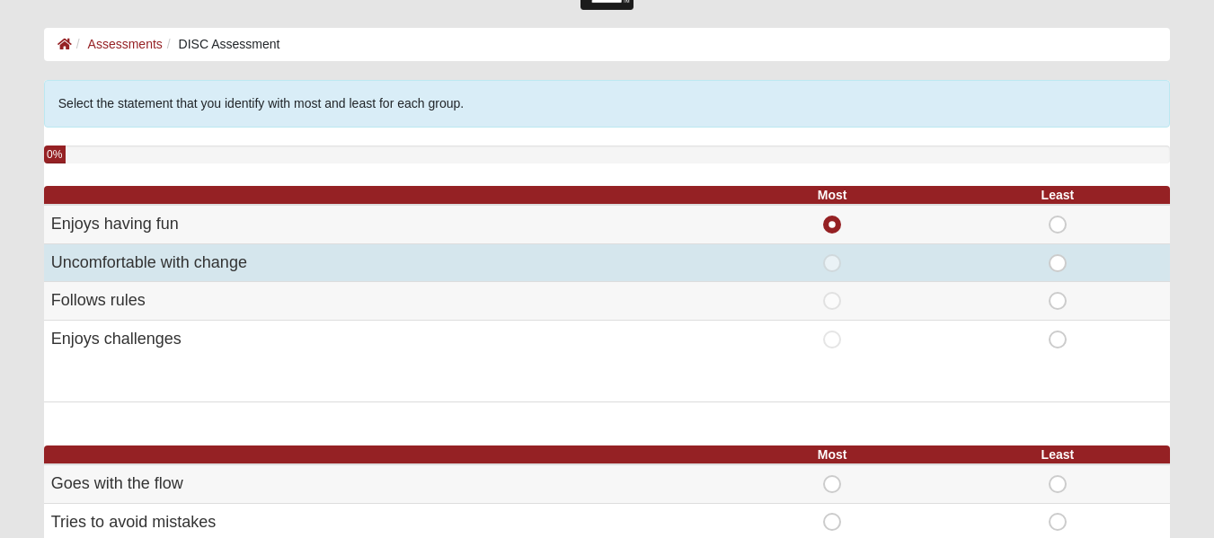
click at [832, 254] on span "Most" at bounding box center [832, 254] width 0 height 0
click at [832, 267] on input "Most" at bounding box center [838, 263] width 12 height 18
radio input "true"
radio input "false"
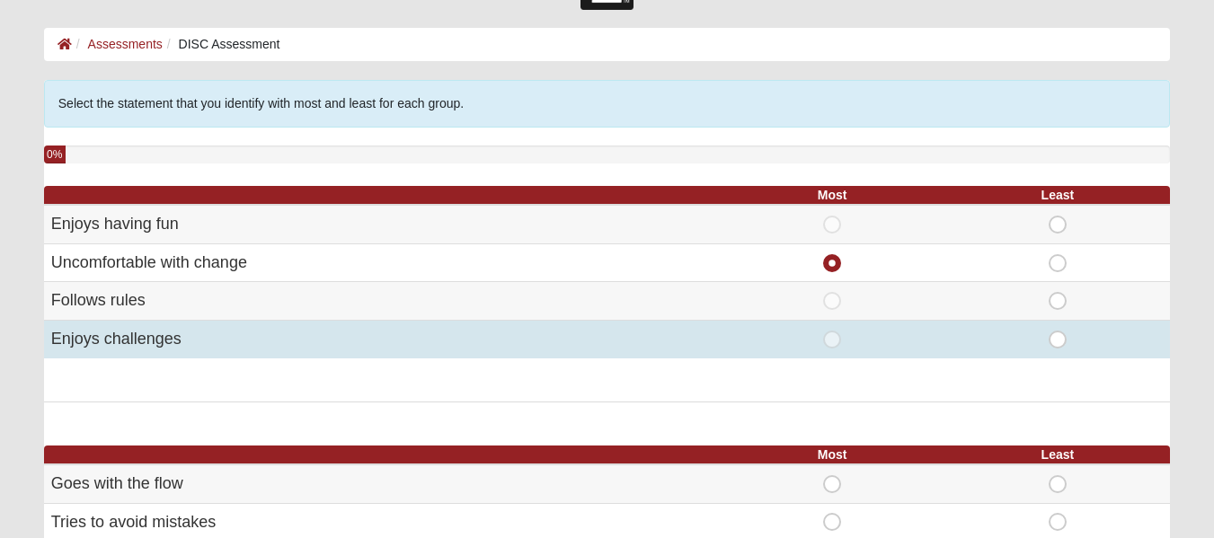
click at [832, 331] on span "Most" at bounding box center [832, 331] width 0 height 0
click at [832, 333] on input "Most" at bounding box center [838, 340] width 12 height 18
radio input "true"
radio input "false"
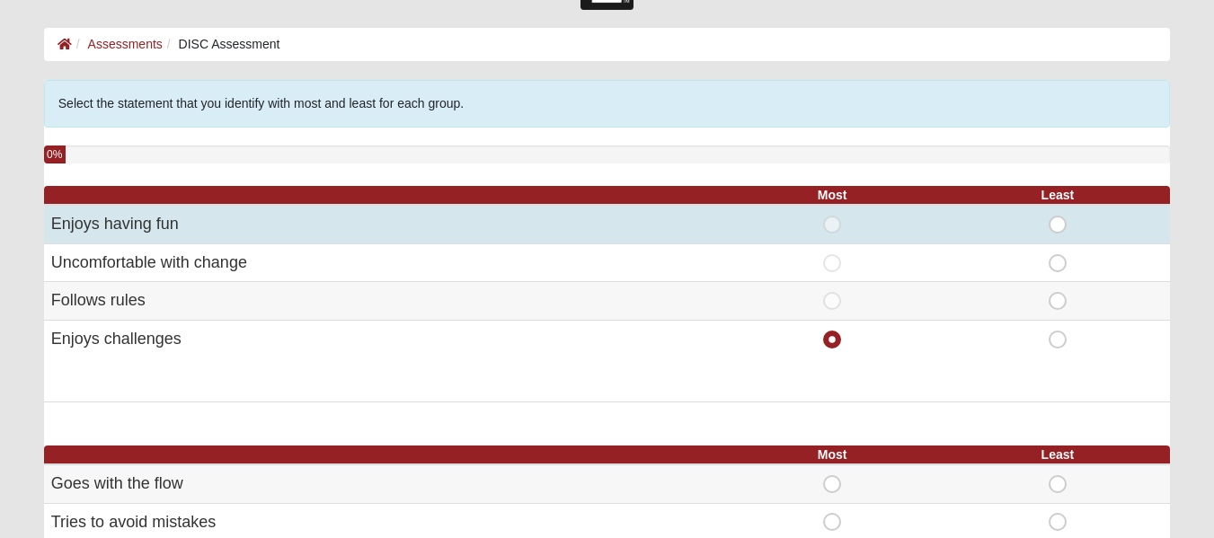
click at [832, 216] on span "Most" at bounding box center [832, 216] width 0 height 0
click at [832, 219] on input "Most" at bounding box center [838, 225] width 12 height 18
radio input "true"
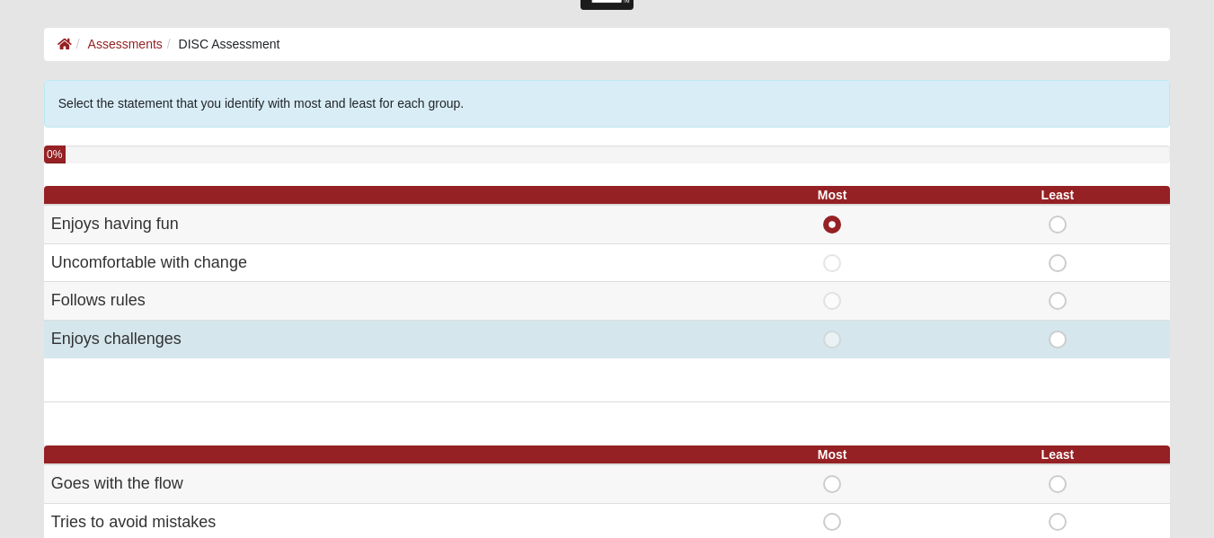
click at [832, 331] on span "Most" at bounding box center [832, 331] width 0 height 0
click at [832, 337] on input "Most" at bounding box center [838, 340] width 12 height 18
radio input "true"
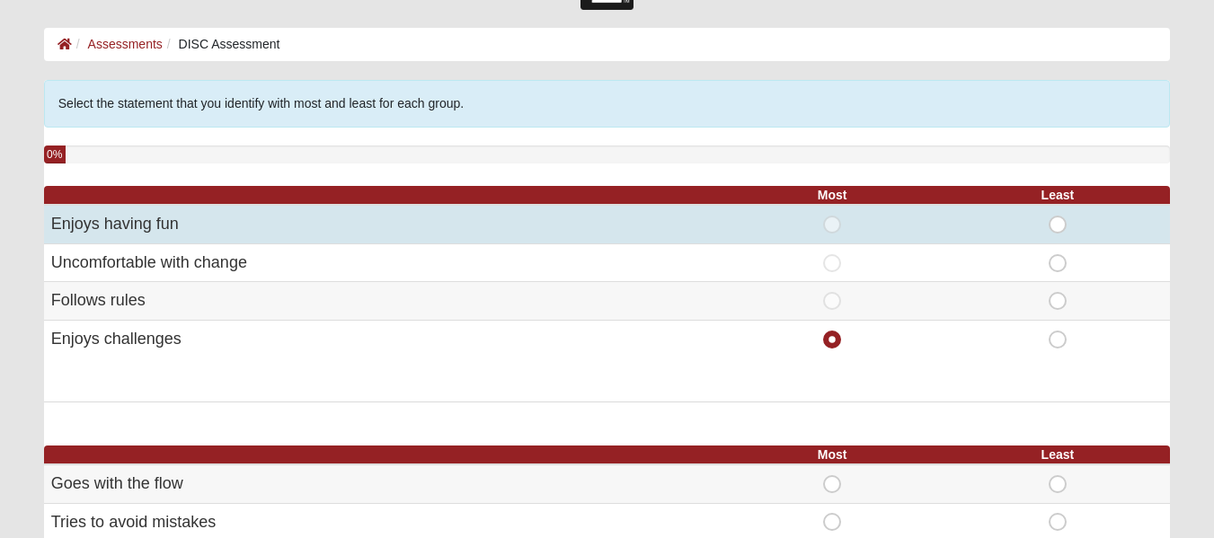
click at [832, 216] on span "Most" at bounding box center [832, 216] width 0 height 0
click at [832, 228] on input "Most" at bounding box center [838, 225] width 12 height 18
radio input "true"
radio input "false"
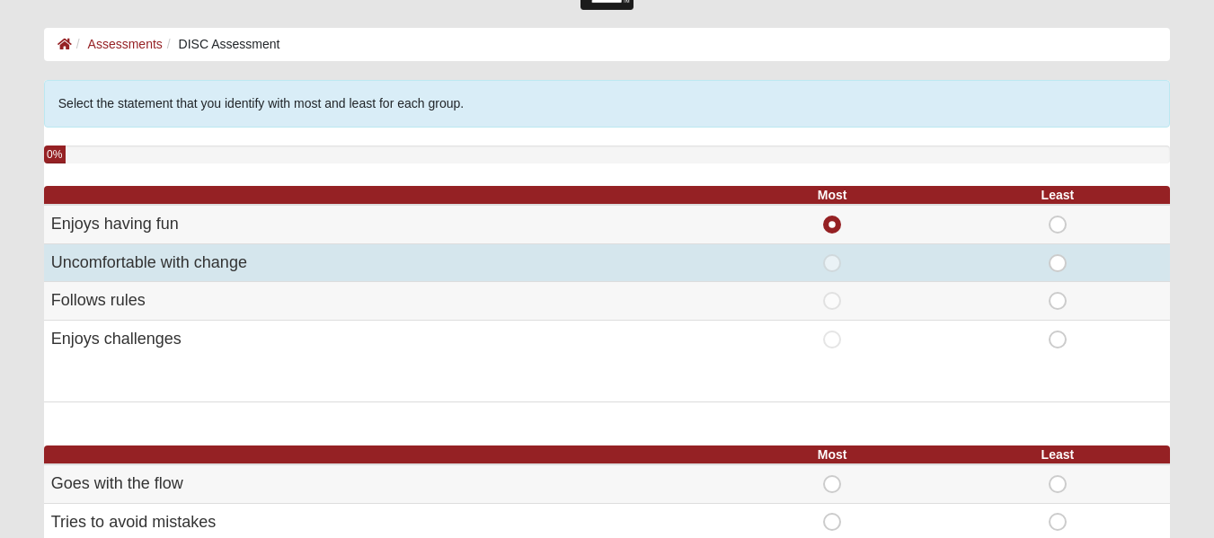
click at [1058, 254] on span "Least" at bounding box center [1058, 254] width 0 height 0
click at [1058, 264] on input "Least" at bounding box center [1064, 263] width 12 height 18
radio input "true"
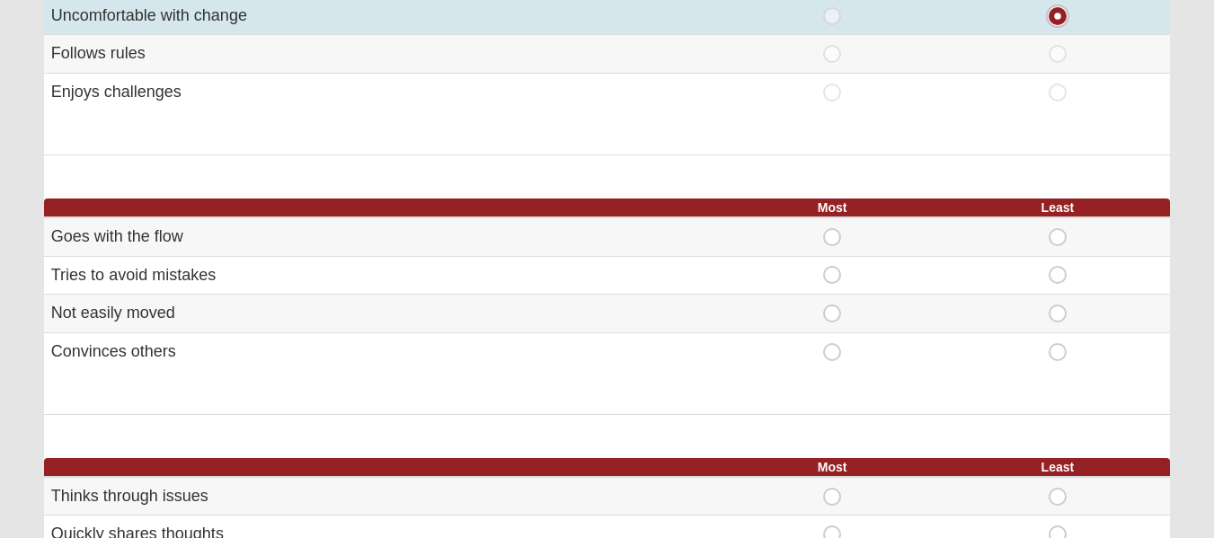
scroll to position [314, 0]
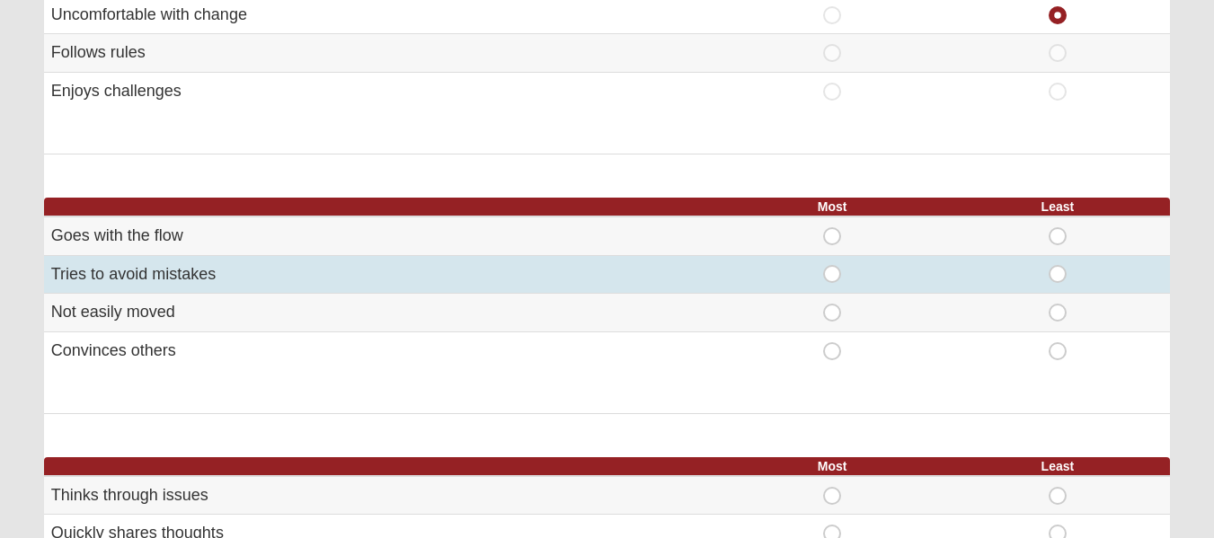
click at [832, 265] on span "Most" at bounding box center [832, 265] width 0 height 0
click at [835, 280] on input "Most" at bounding box center [838, 274] width 12 height 18
radio input "true"
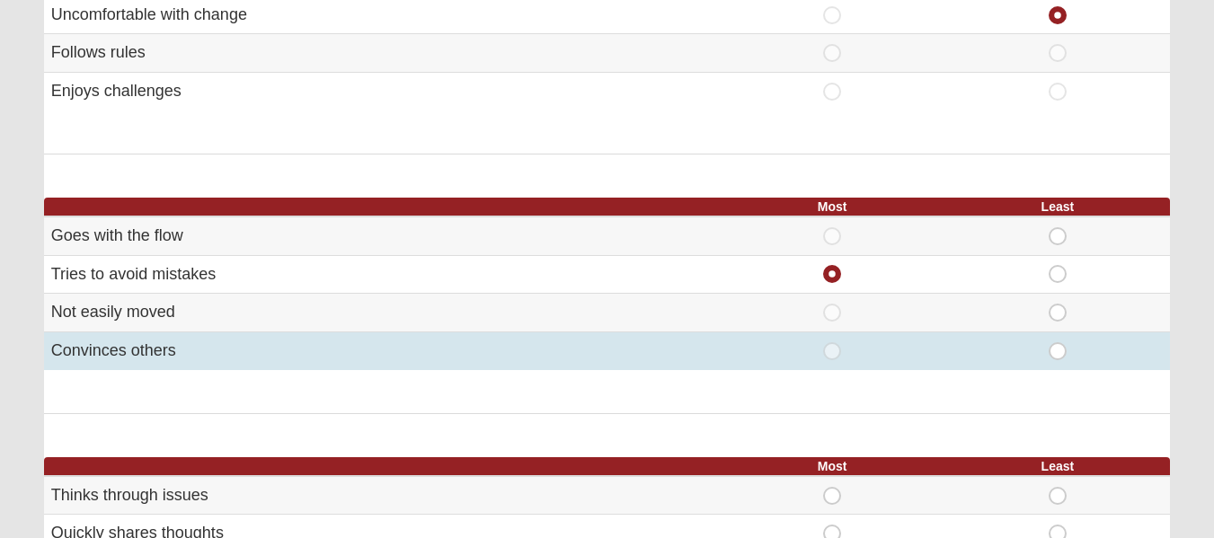
click at [1058, 342] on span "Least" at bounding box center [1058, 342] width 0 height 0
click at [1058, 343] on input "Least" at bounding box center [1064, 351] width 12 height 18
radio input "true"
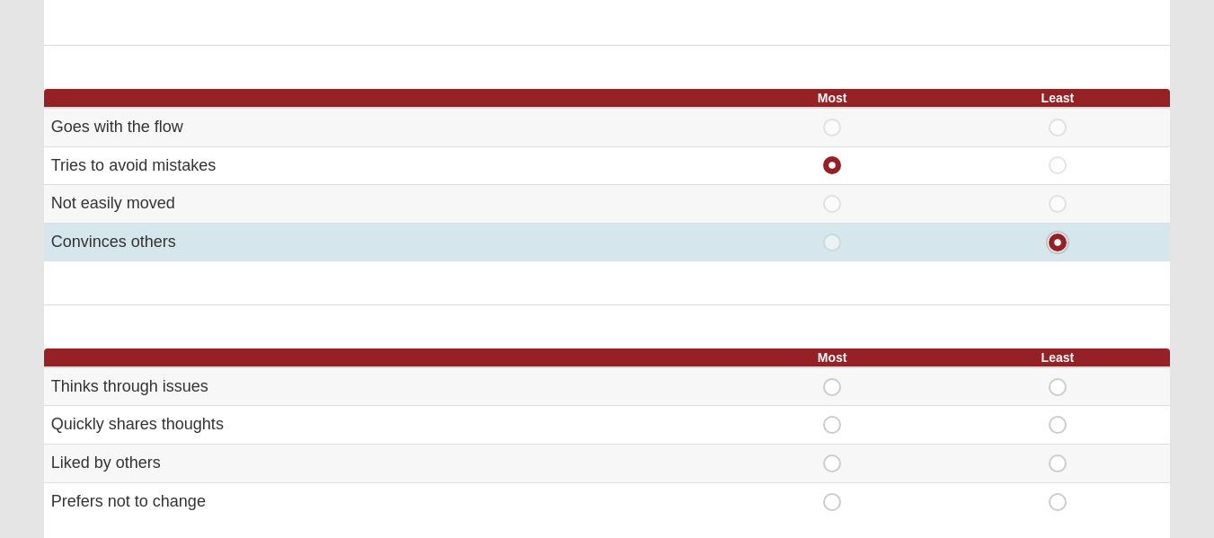
scroll to position [423, 0]
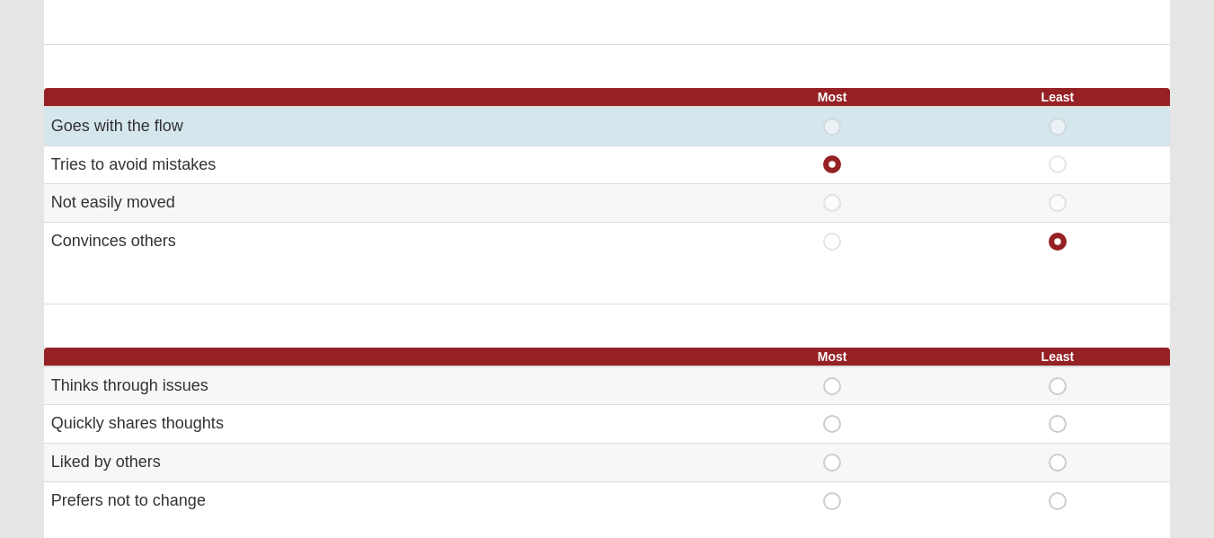
click at [1058, 118] on span "Least" at bounding box center [1058, 118] width 0 height 0
click at [1058, 118] on input "Least" at bounding box center [1064, 127] width 12 height 18
radio input "true"
radio input "false"
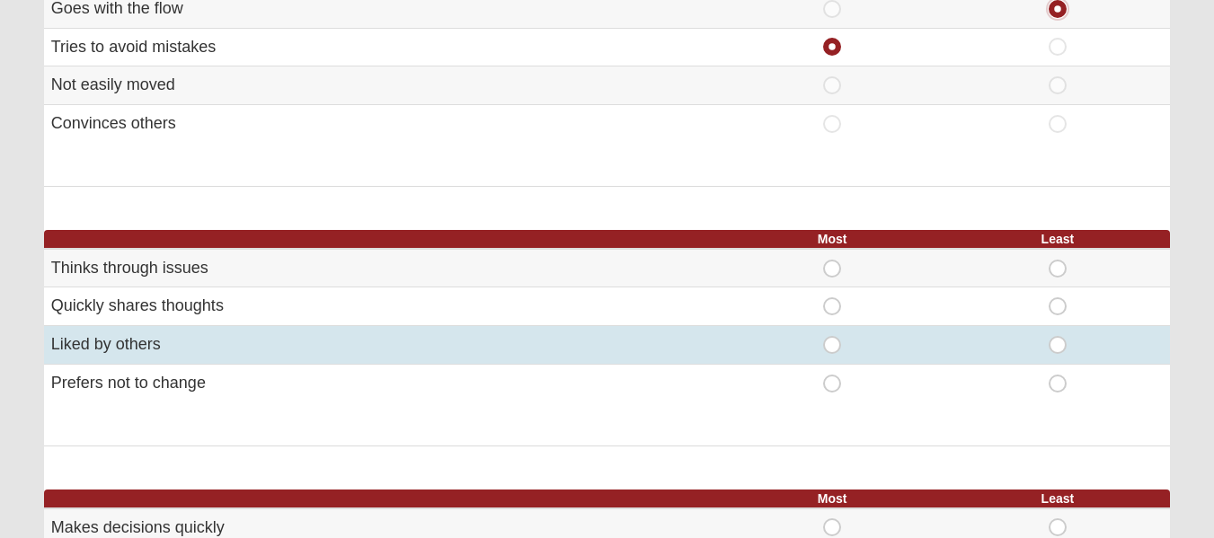
scroll to position [543, 0]
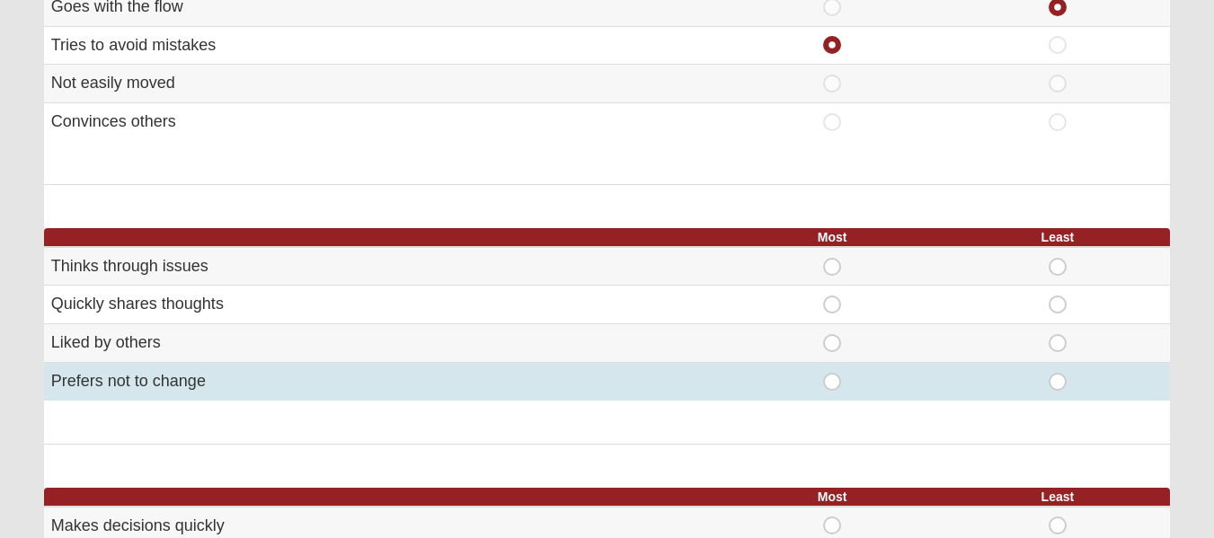
click at [832, 373] on span "Most" at bounding box center [832, 373] width 0 height 0
click at [832, 379] on input "Most" at bounding box center [838, 382] width 12 height 18
radio input "true"
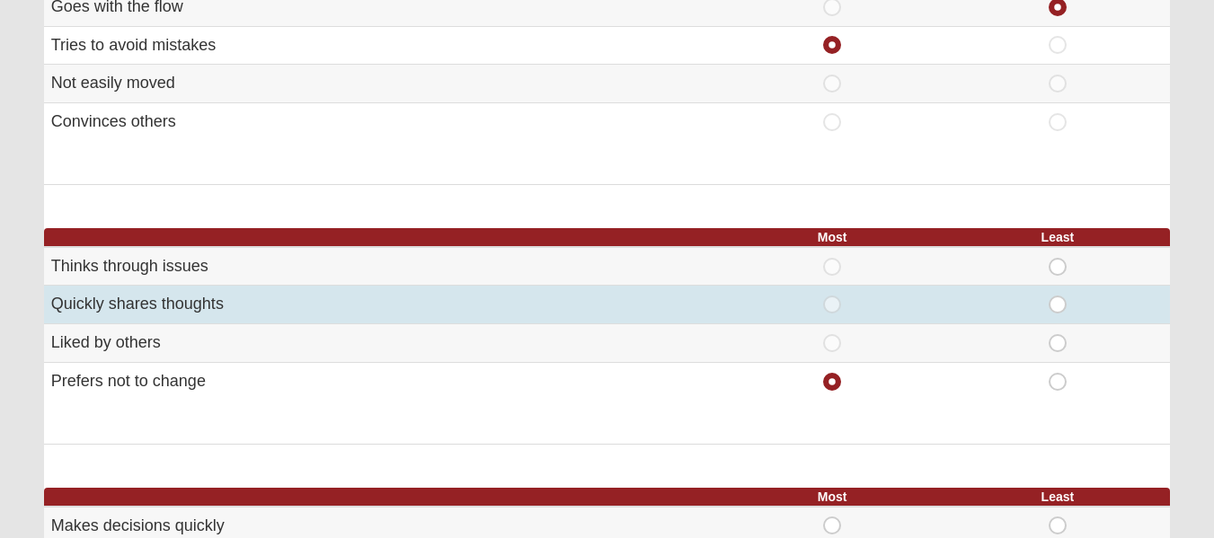
click at [1058, 296] on span "Least" at bounding box center [1058, 296] width 0 height 0
click at [1058, 302] on input "Least" at bounding box center [1064, 305] width 12 height 18
radio input "true"
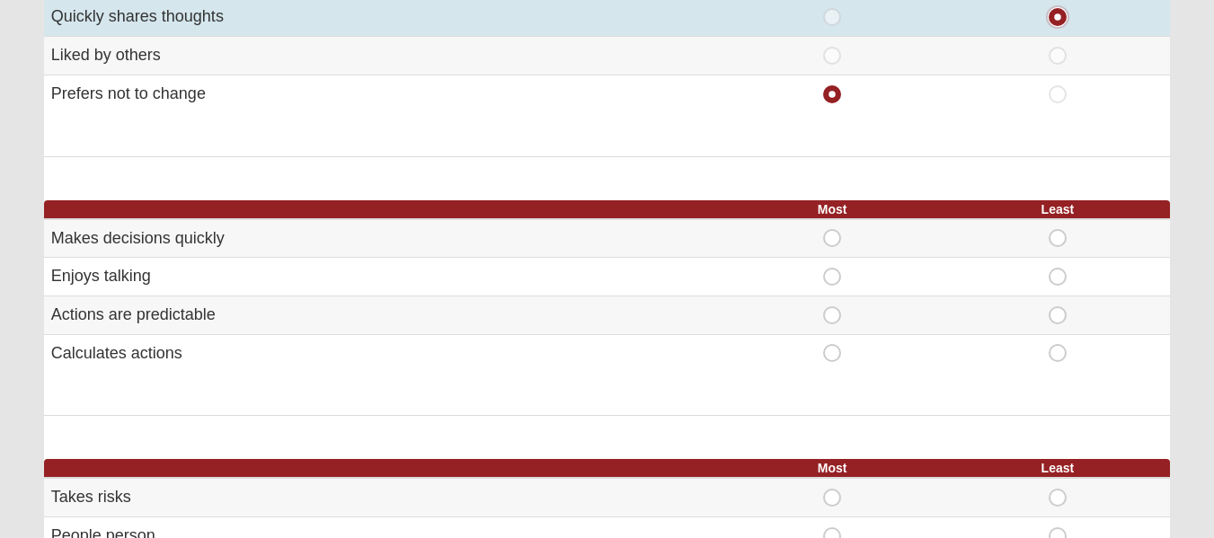
scroll to position [833, 0]
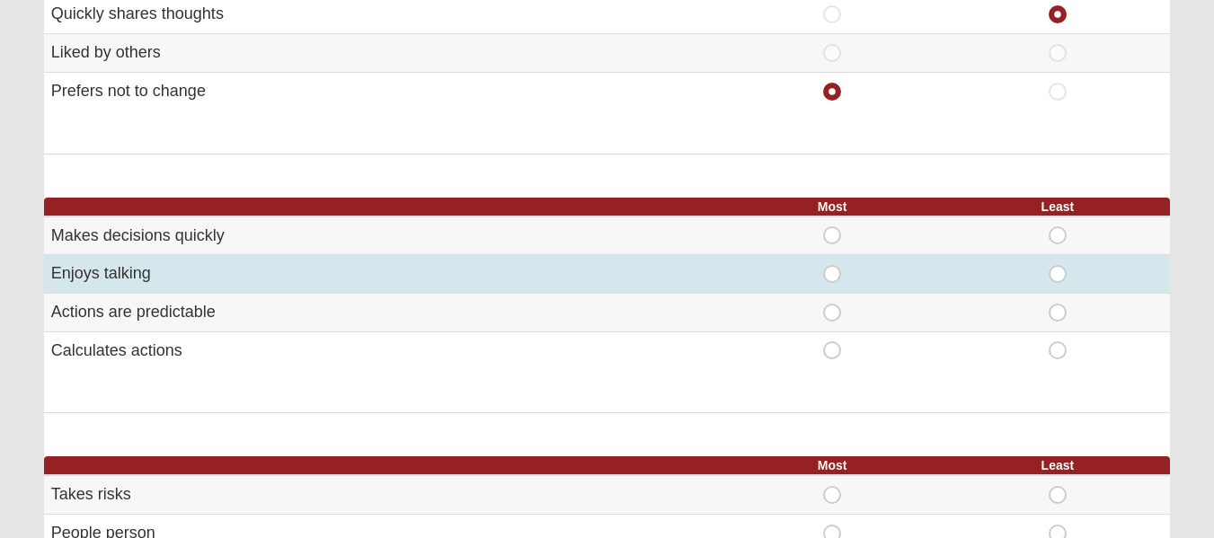
click at [843, 275] on div "Most" at bounding box center [833, 274] width 204 height 18
click at [818, 269] on div "Most" at bounding box center [833, 274] width 204 height 18
click at [832, 265] on span "Most" at bounding box center [832, 265] width 0 height 0
click at [832, 272] on input "Most" at bounding box center [838, 274] width 12 height 18
radio input "true"
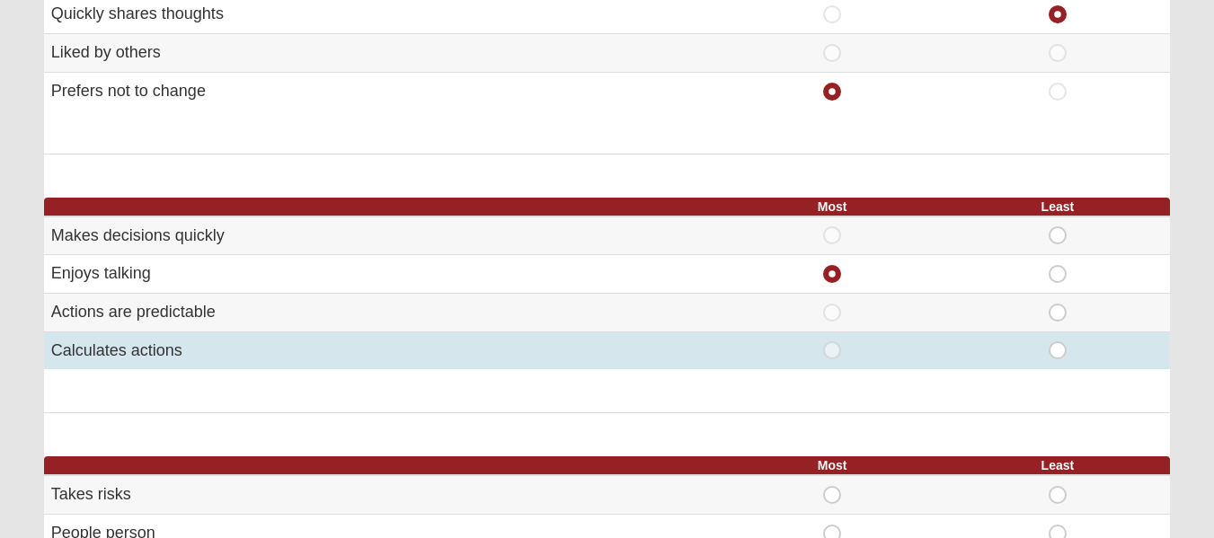
click at [1058, 342] on span "Least" at bounding box center [1058, 342] width 0 height 0
click at [1058, 353] on input "Least" at bounding box center [1064, 351] width 12 height 18
radio input "true"
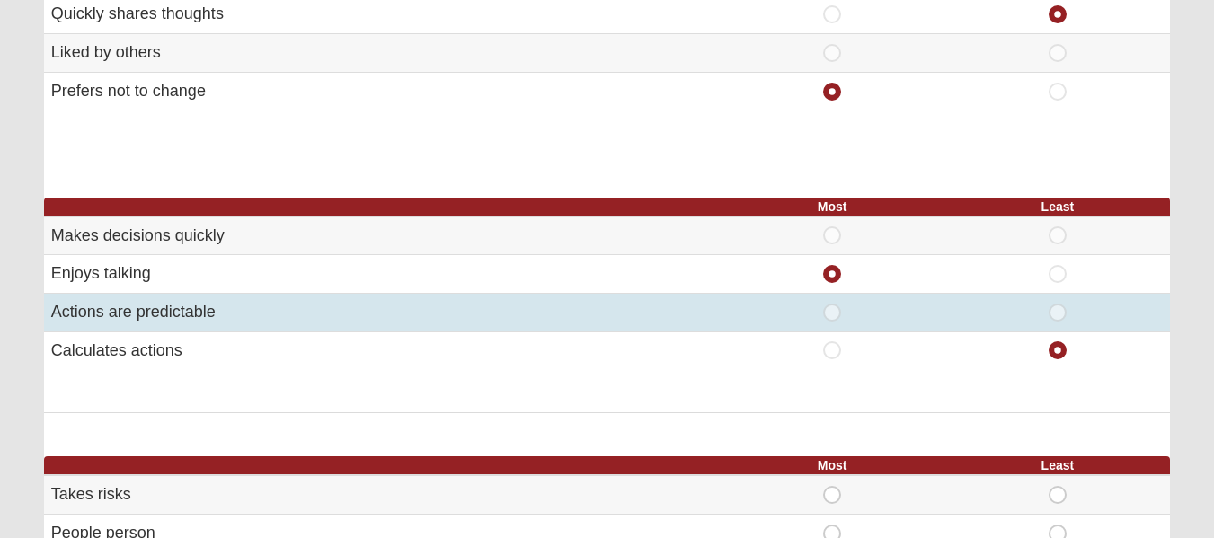
click at [1058, 304] on span "Least" at bounding box center [1058, 304] width 0 height 0
click at [1061, 315] on input "Least" at bounding box center [1064, 313] width 12 height 18
radio input "true"
radio input "false"
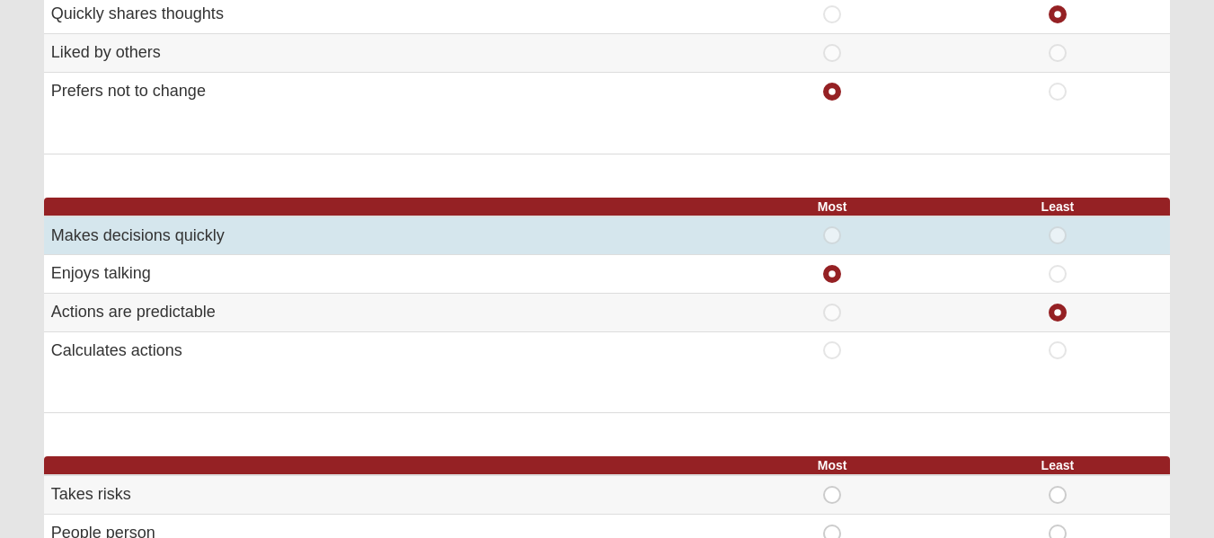
click at [1058, 227] on span "Least" at bounding box center [1058, 227] width 0 height 0
click at [1061, 229] on input "Least" at bounding box center [1064, 236] width 12 height 18
radio input "true"
radio input "false"
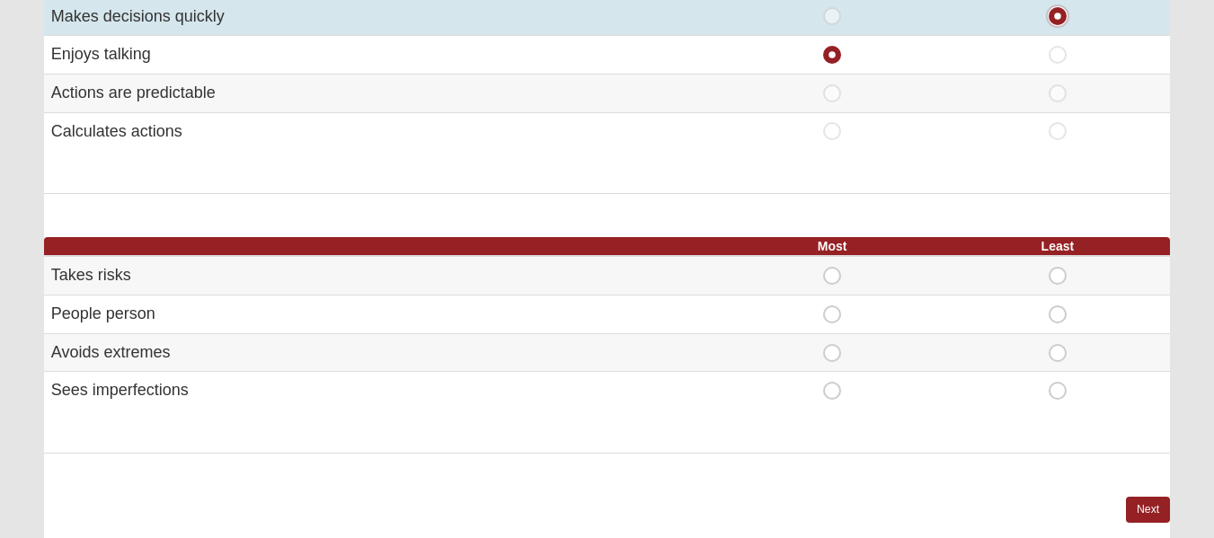
scroll to position [1057, 0]
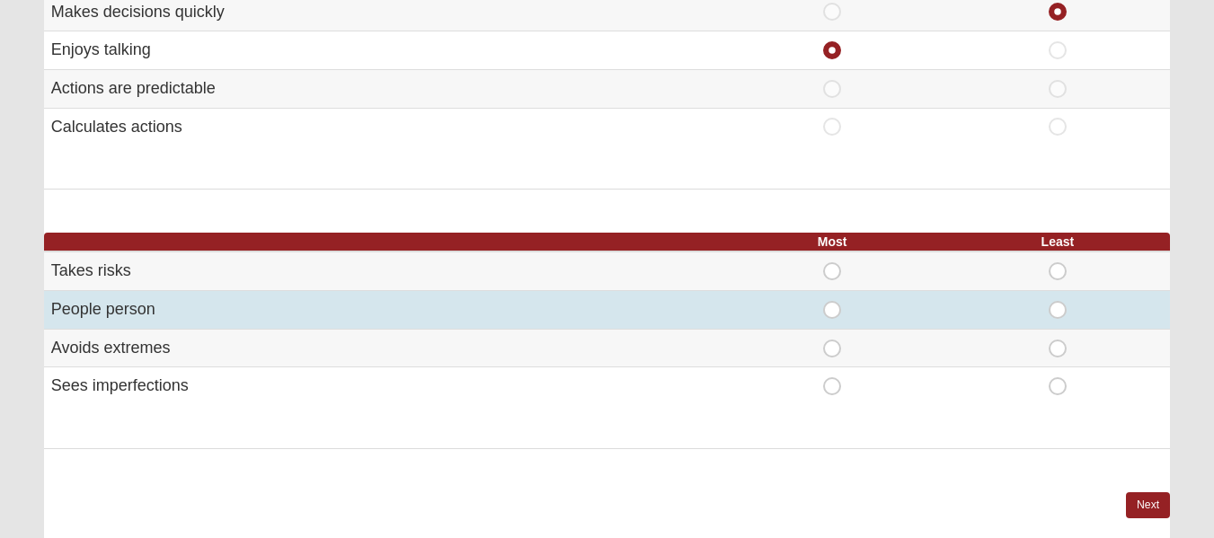
click at [832, 301] on span "Most" at bounding box center [832, 301] width 0 height 0
click at [832, 313] on input "Most" at bounding box center [838, 310] width 12 height 18
radio input "true"
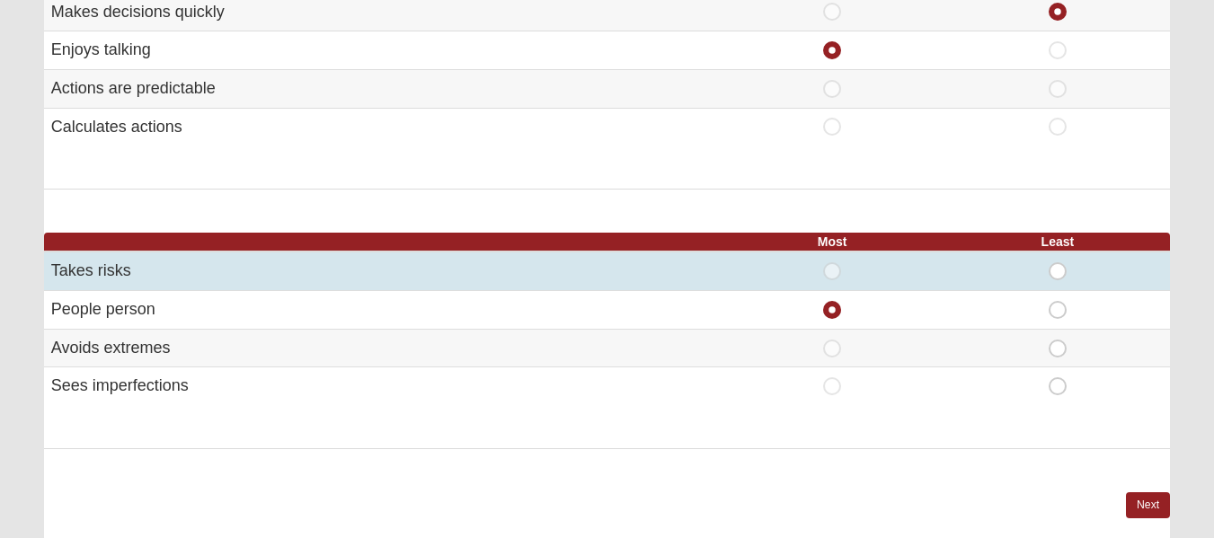
click at [1058, 262] on span "Least" at bounding box center [1058, 262] width 0 height 0
click at [1058, 275] on input "Least" at bounding box center [1064, 271] width 12 height 18
radio input "true"
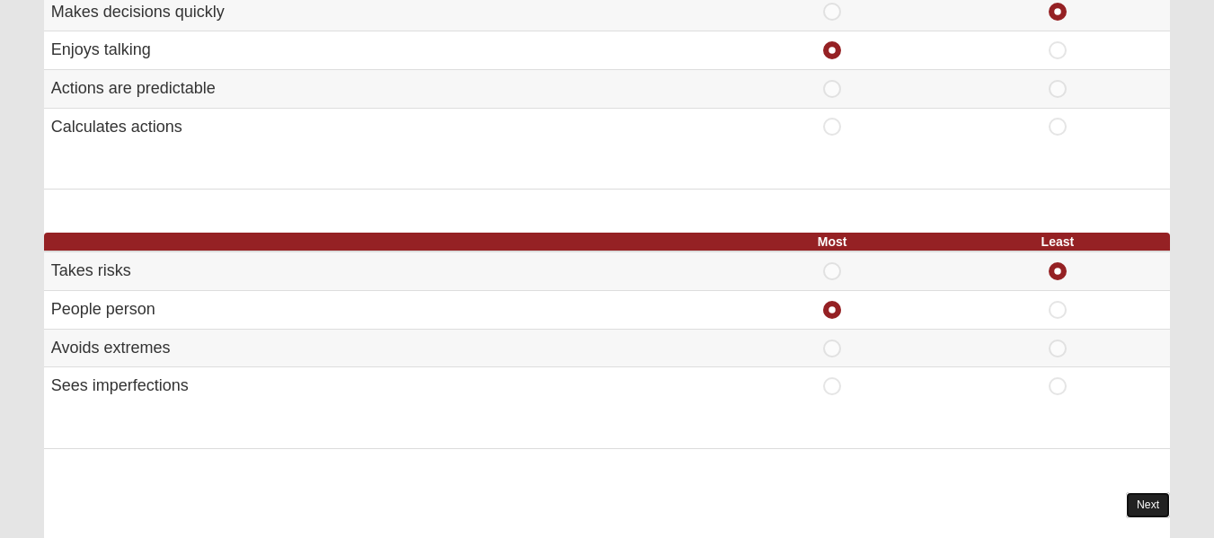
click at [1136, 501] on link "Next" at bounding box center [1148, 506] width 44 height 26
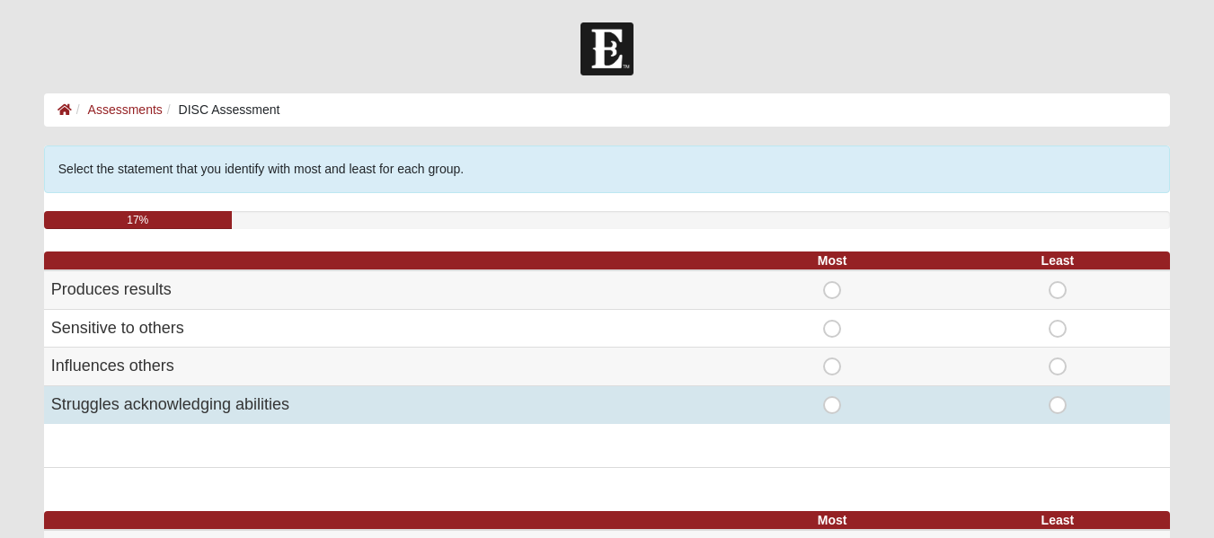
click at [832, 396] on span "Most" at bounding box center [832, 396] width 0 height 0
click at [832, 402] on input "Most" at bounding box center [838, 405] width 12 height 18
radio input "true"
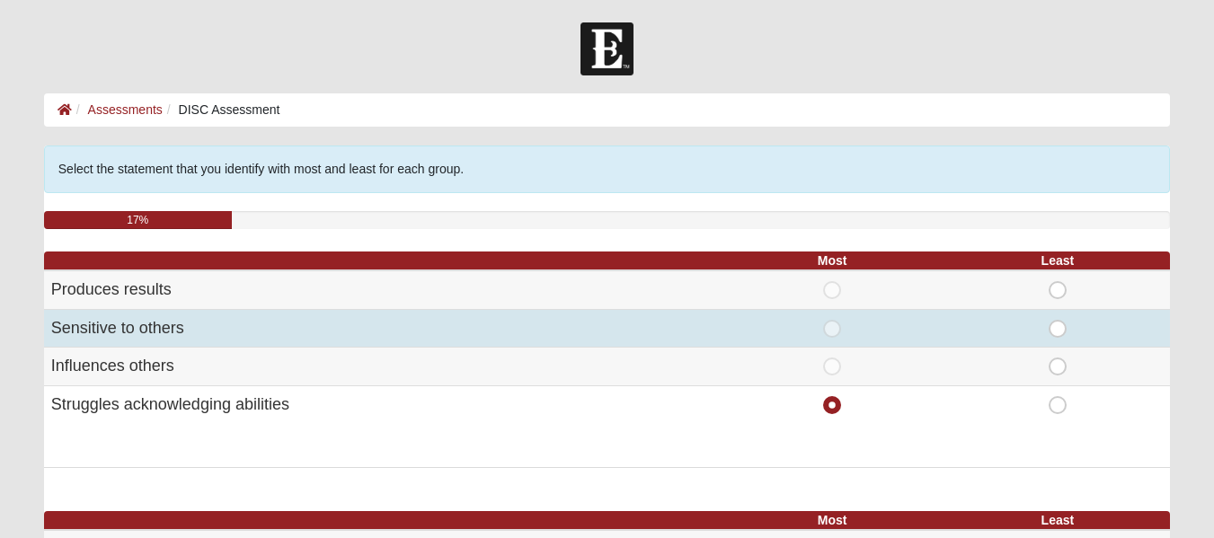
click at [1058, 320] on span "Least" at bounding box center [1058, 320] width 0 height 0
click at [1062, 322] on input "Least" at bounding box center [1064, 329] width 12 height 18
radio input "true"
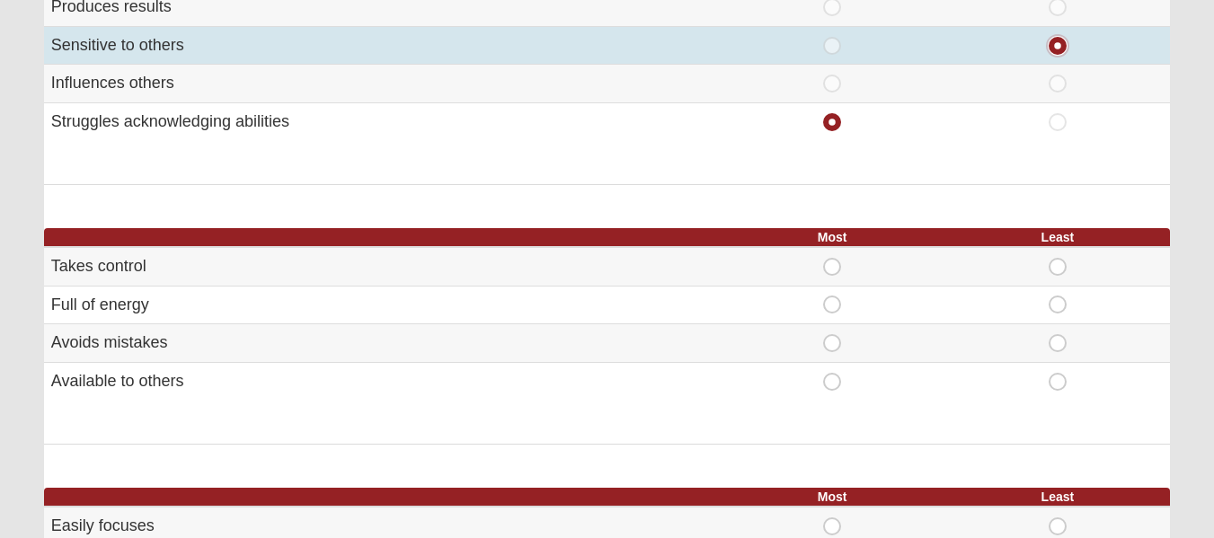
scroll to position [287, 0]
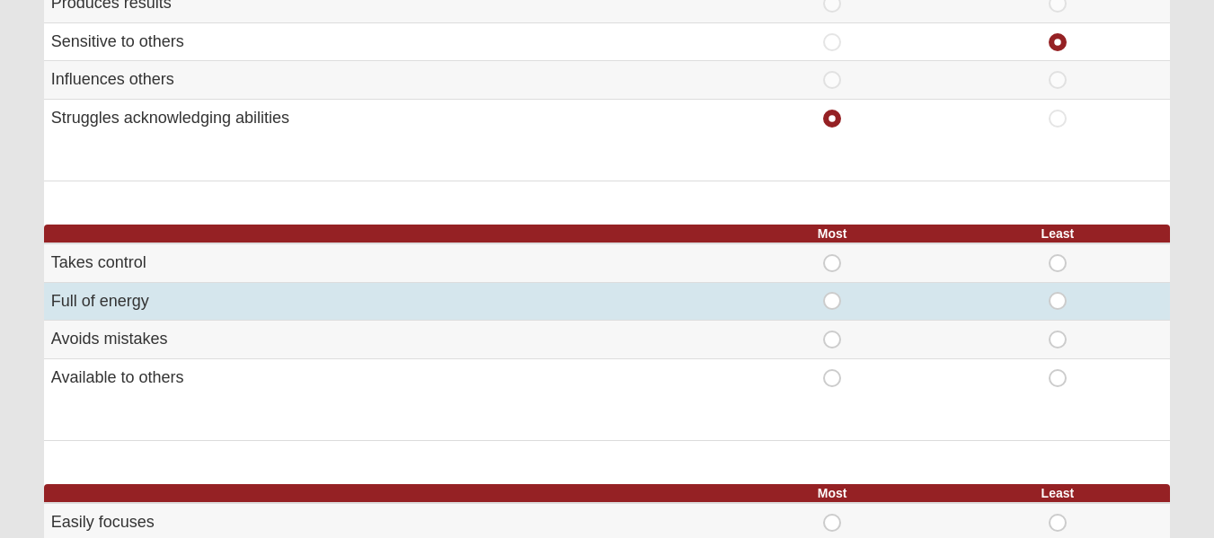
click at [832, 292] on span "Most" at bounding box center [832, 292] width 0 height 0
click at [832, 302] on input "Most" at bounding box center [838, 301] width 12 height 18
radio input "true"
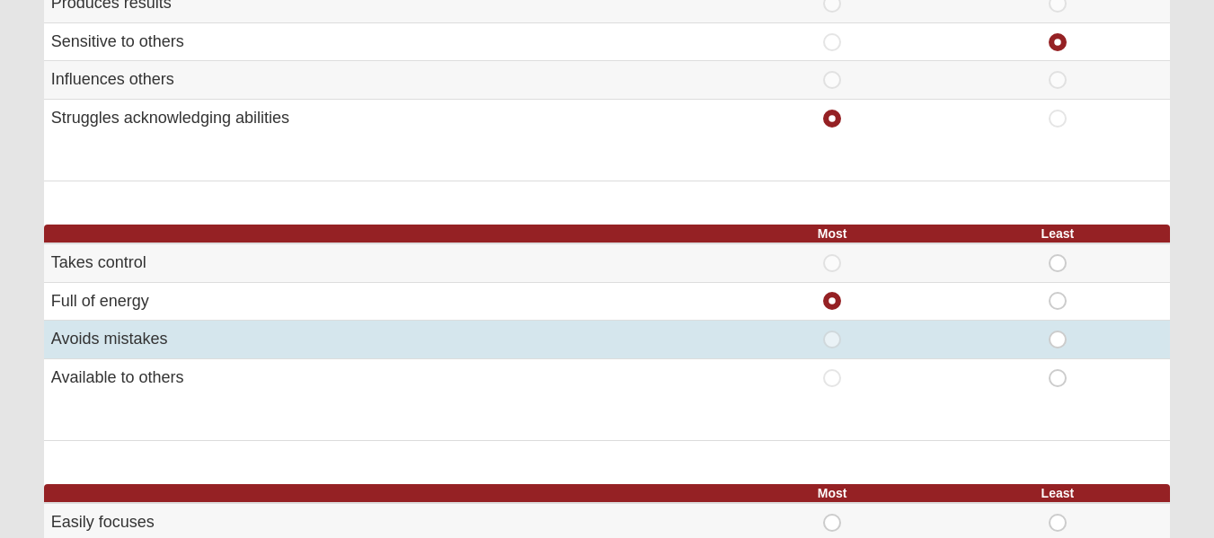
click at [1058, 331] on span "Least" at bounding box center [1058, 331] width 0 height 0
click at [1058, 342] on input "Least" at bounding box center [1064, 340] width 12 height 18
radio input "true"
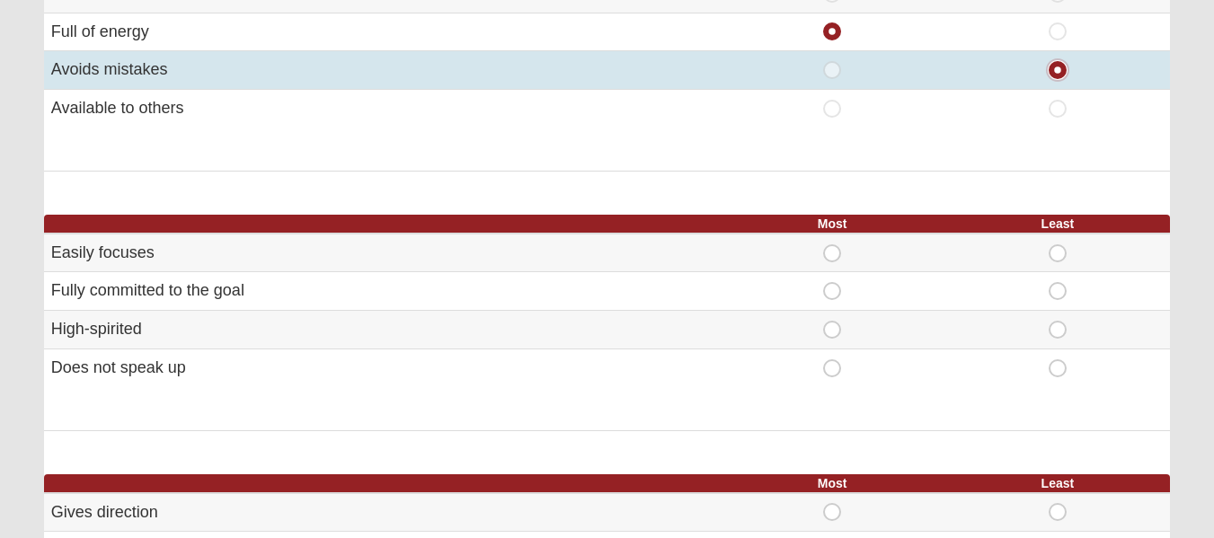
scroll to position [584, 0]
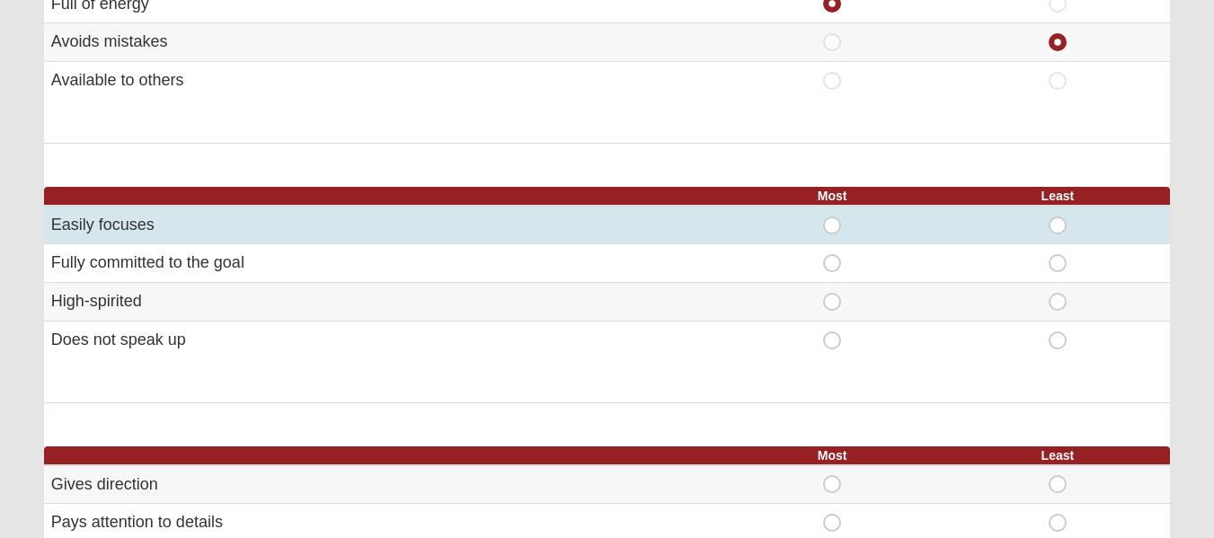
click at [1058, 217] on span "Least" at bounding box center [1058, 217] width 0 height 0
click at [1058, 229] on input "Least" at bounding box center [1064, 226] width 12 height 18
radio input "true"
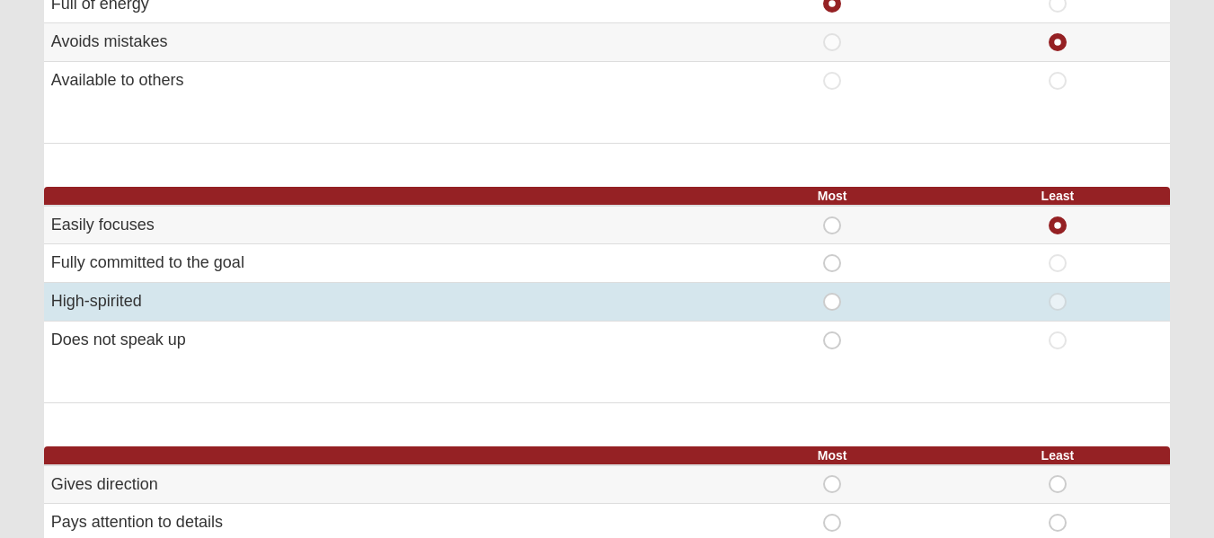
click at [832, 293] on span "Most" at bounding box center [832, 293] width 0 height 0
click at [832, 306] on input "Most" at bounding box center [838, 302] width 12 height 18
radio input "true"
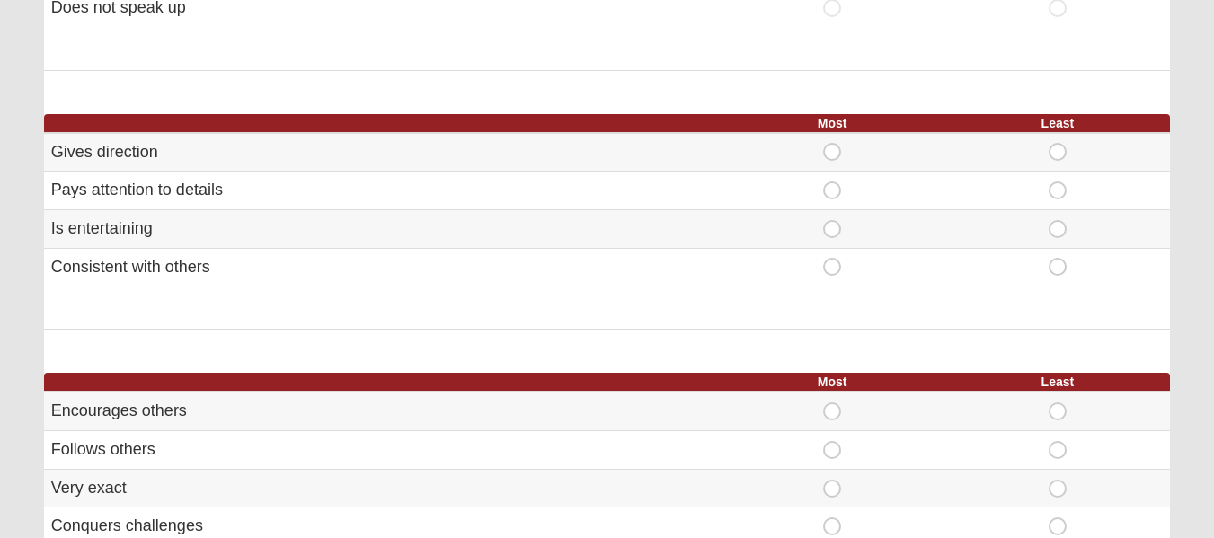
scroll to position [918, 0]
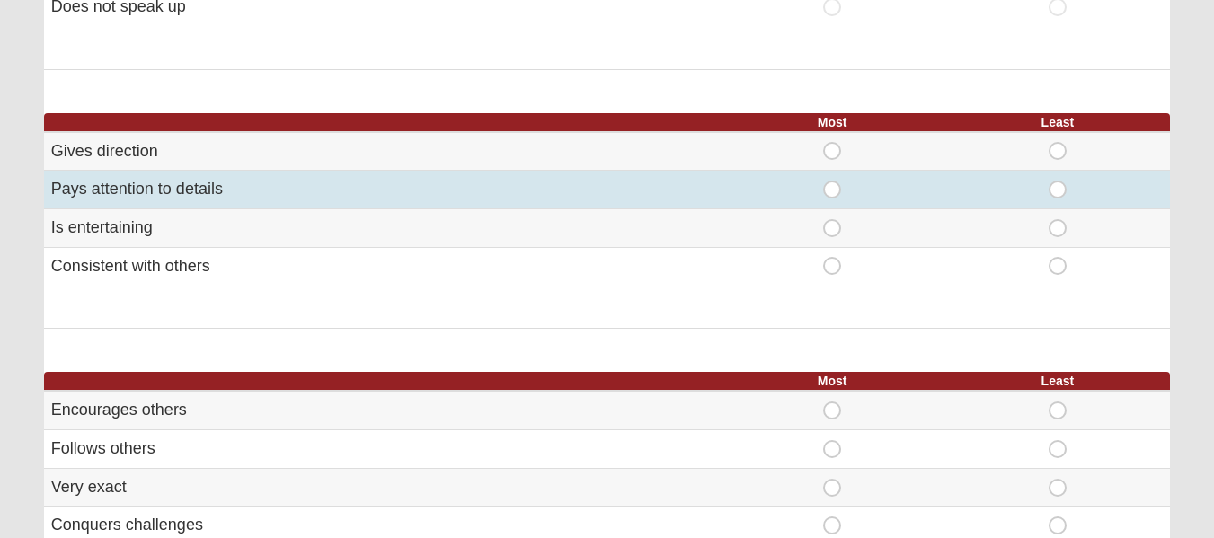
click at [832, 181] on span "Most" at bounding box center [832, 181] width 0 height 0
click at [834, 186] on input "Most" at bounding box center [838, 190] width 12 height 18
radio input "true"
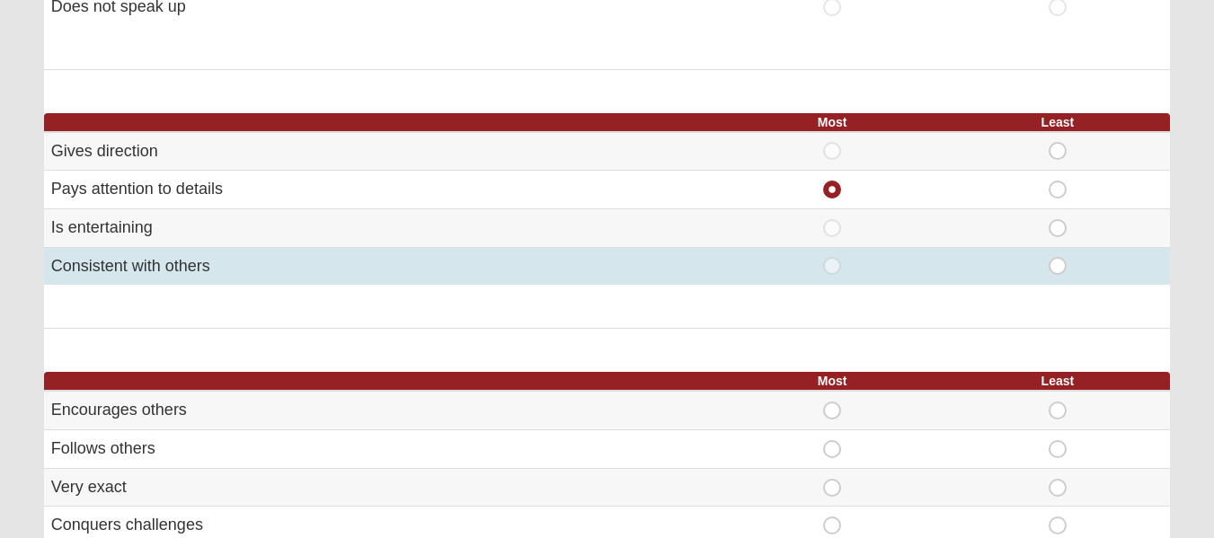
click at [1058, 257] on span "Least" at bounding box center [1058, 257] width 0 height 0
click at [1060, 260] on input "Least" at bounding box center [1064, 266] width 12 height 18
radio input "true"
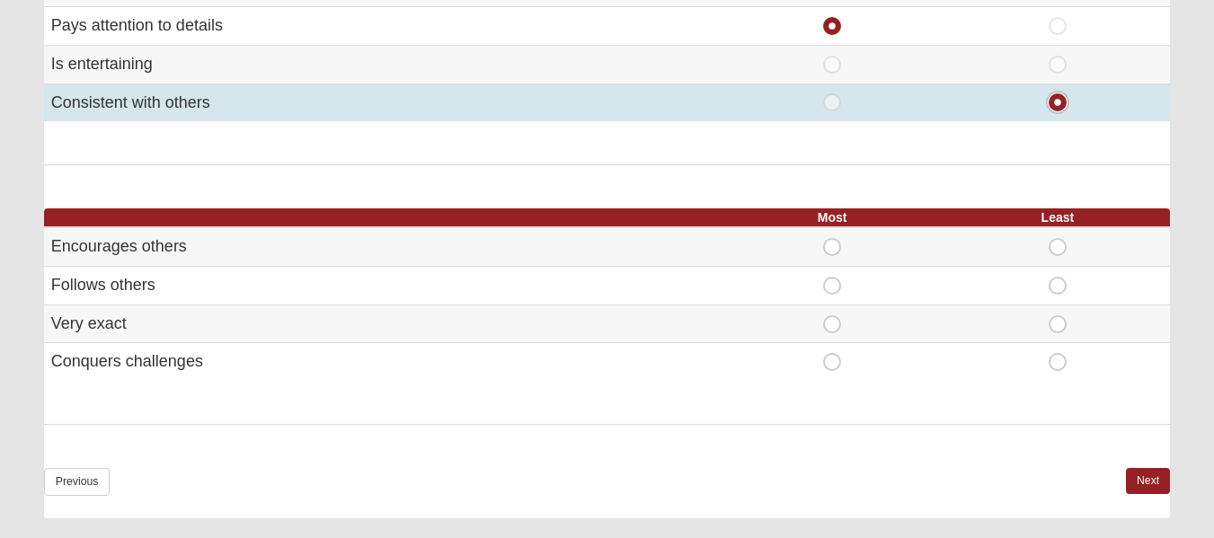
scroll to position [1082, 0]
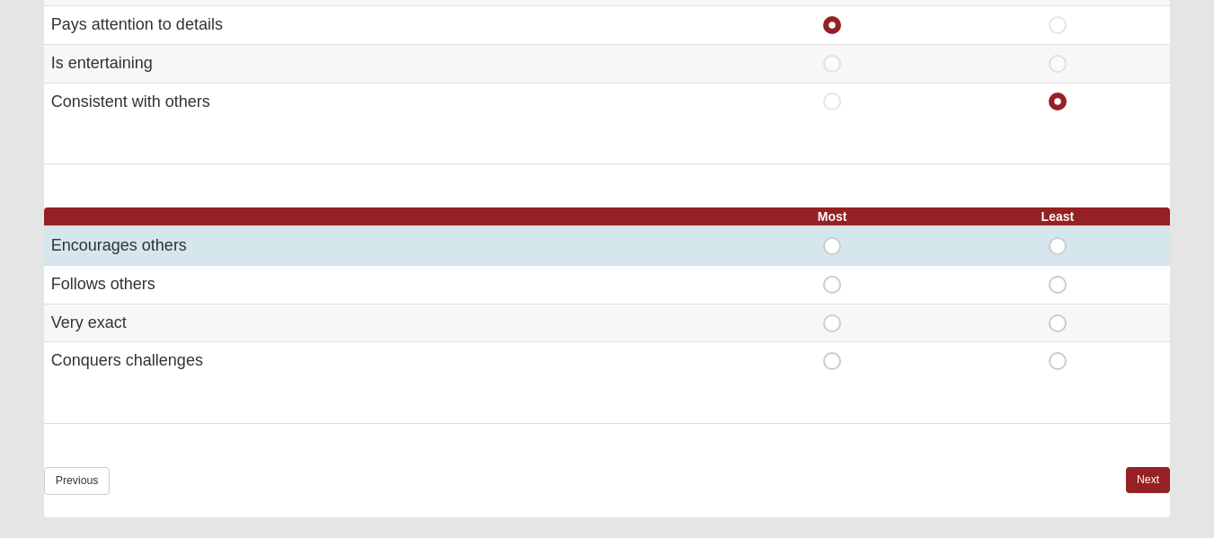
click at [832, 237] on span "Most" at bounding box center [832, 237] width 0 height 0
click at [837, 253] on input "Most" at bounding box center [838, 246] width 12 height 18
radio input "true"
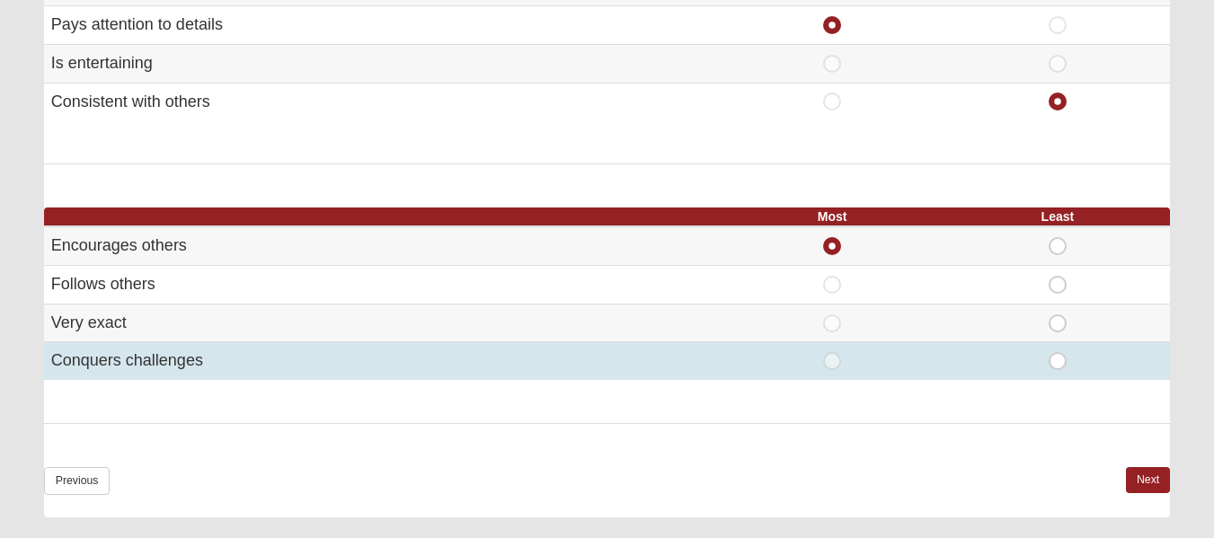
click at [1058, 352] on span "Least" at bounding box center [1058, 352] width 0 height 0
click at [1065, 361] on input "Least" at bounding box center [1064, 361] width 12 height 18
radio input "true"
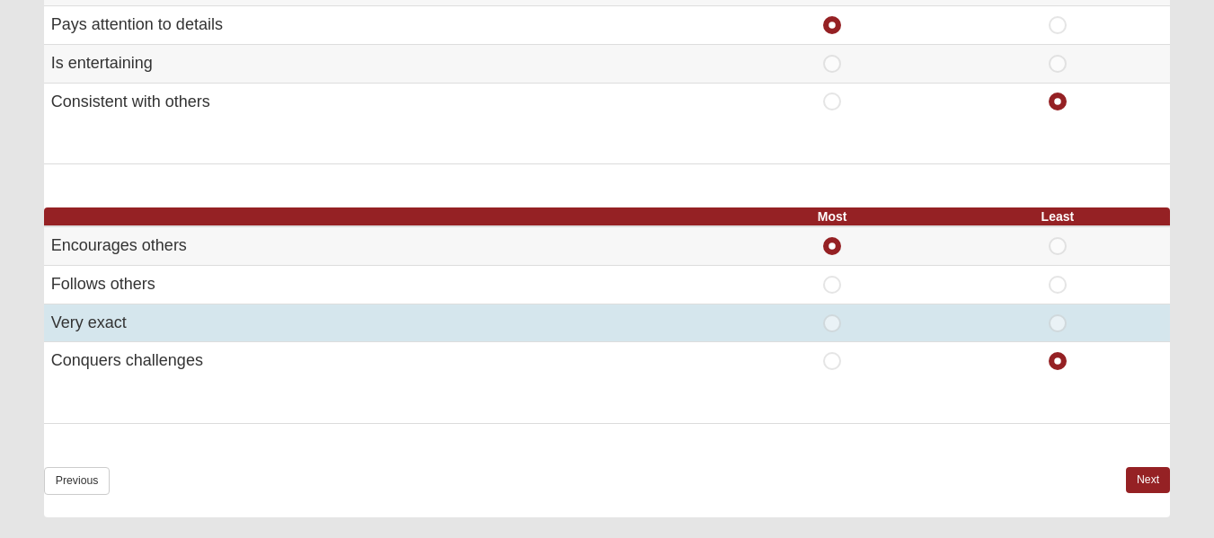
click at [1058, 315] on span "Least" at bounding box center [1058, 315] width 0 height 0
click at [1065, 327] on input "Least" at bounding box center [1064, 324] width 12 height 18
radio input "true"
radio input "false"
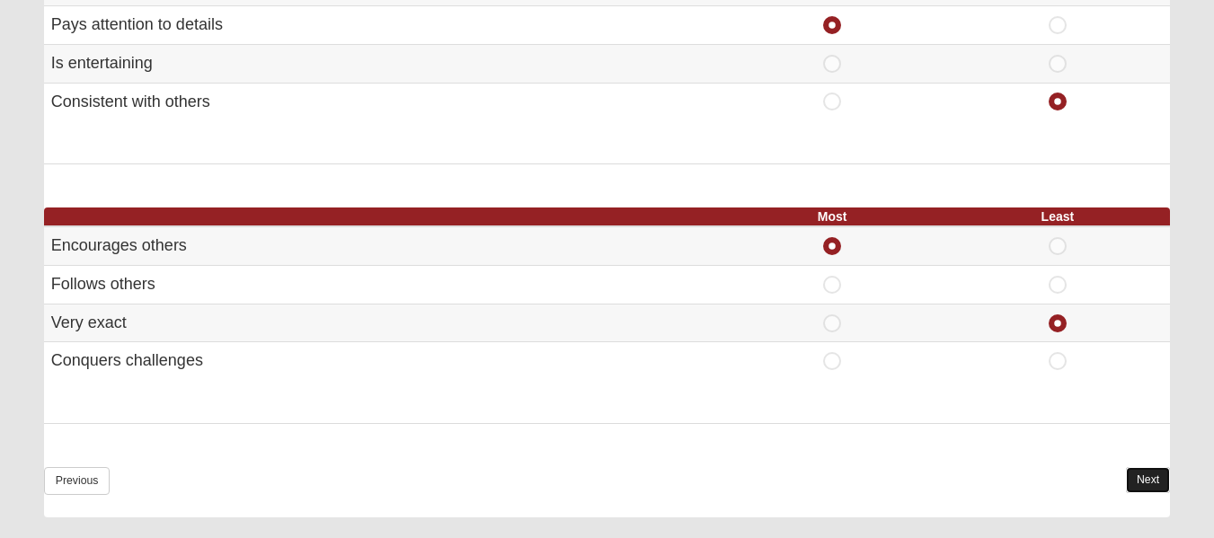
click at [1158, 480] on link "Next" at bounding box center [1148, 480] width 44 height 26
